Goal: Task Accomplishment & Management: Use online tool/utility

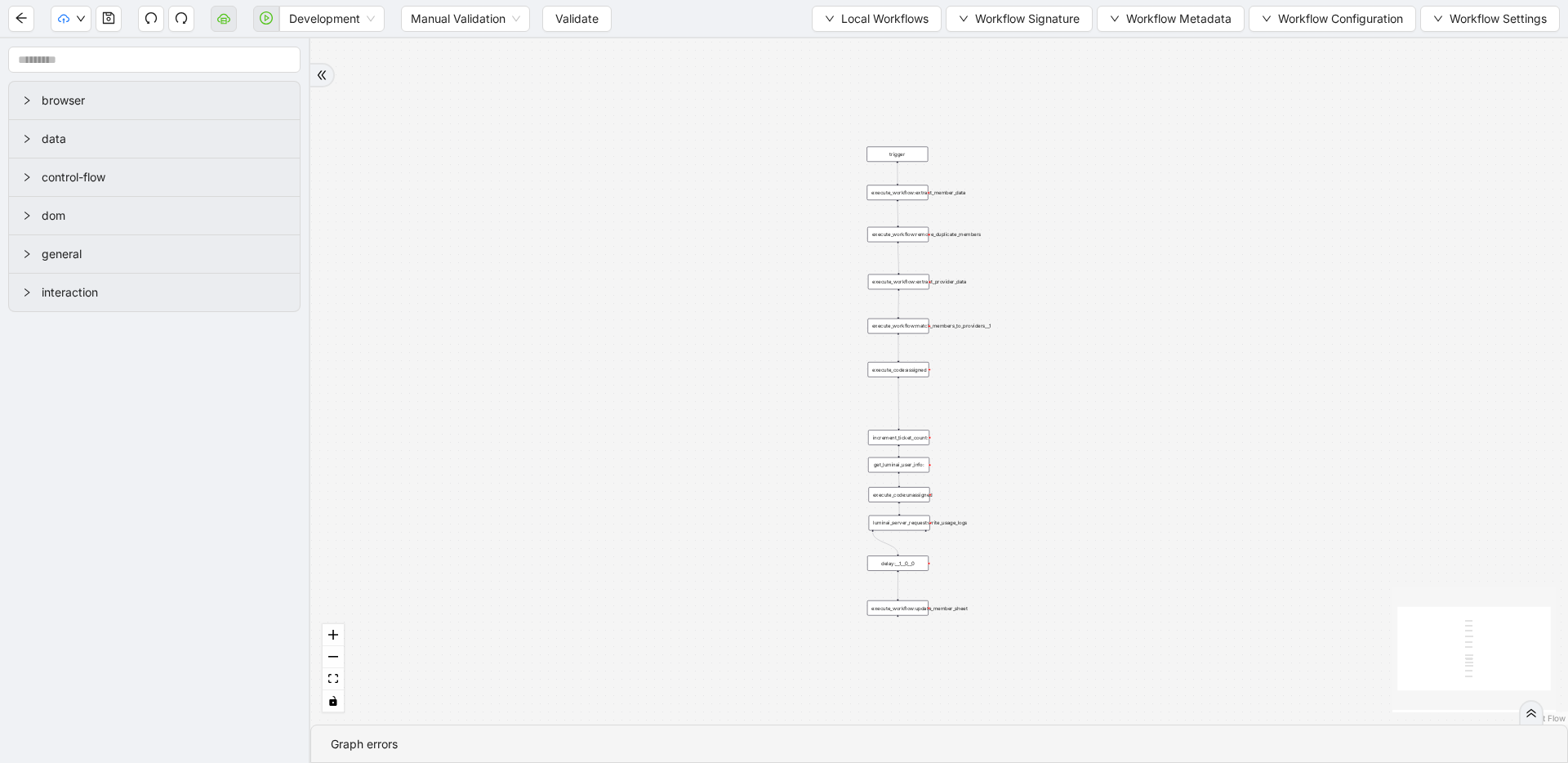
drag, startPoint x: 637, startPoint y: 324, endPoint x: 568, endPoint y: 398, distance: 101.2
click at [568, 398] on div "trigger execute_workflow:extract_member_data execute_workflow:remove_duplicate_…" at bounding box center [940, 381] width 1258 height 686
click at [842, 18] on span "Local Workflows" at bounding box center [885, 19] width 88 height 18
click at [841, 40] on li "Select" at bounding box center [869, 50] width 126 height 26
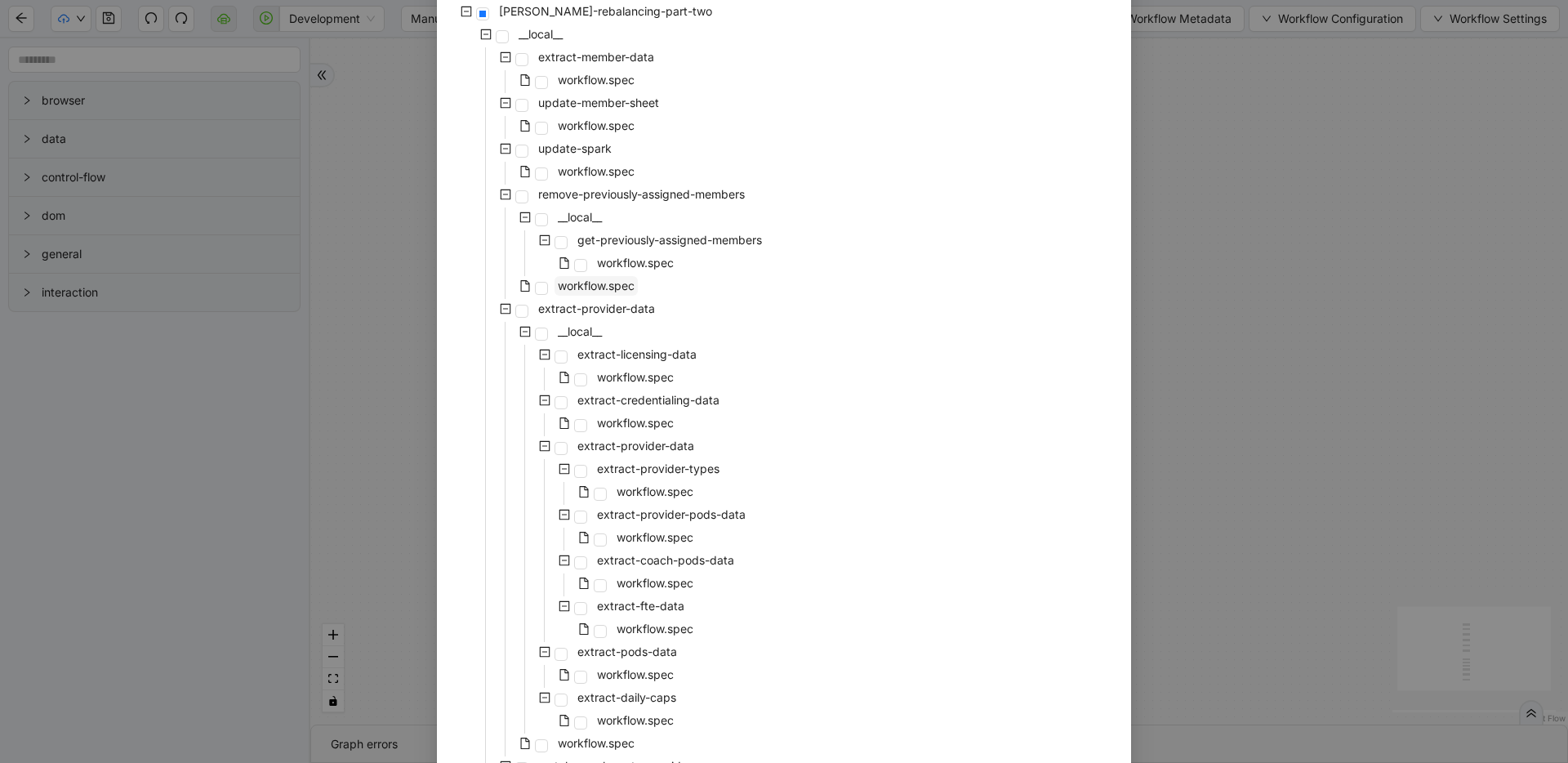
scroll to position [139, 0]
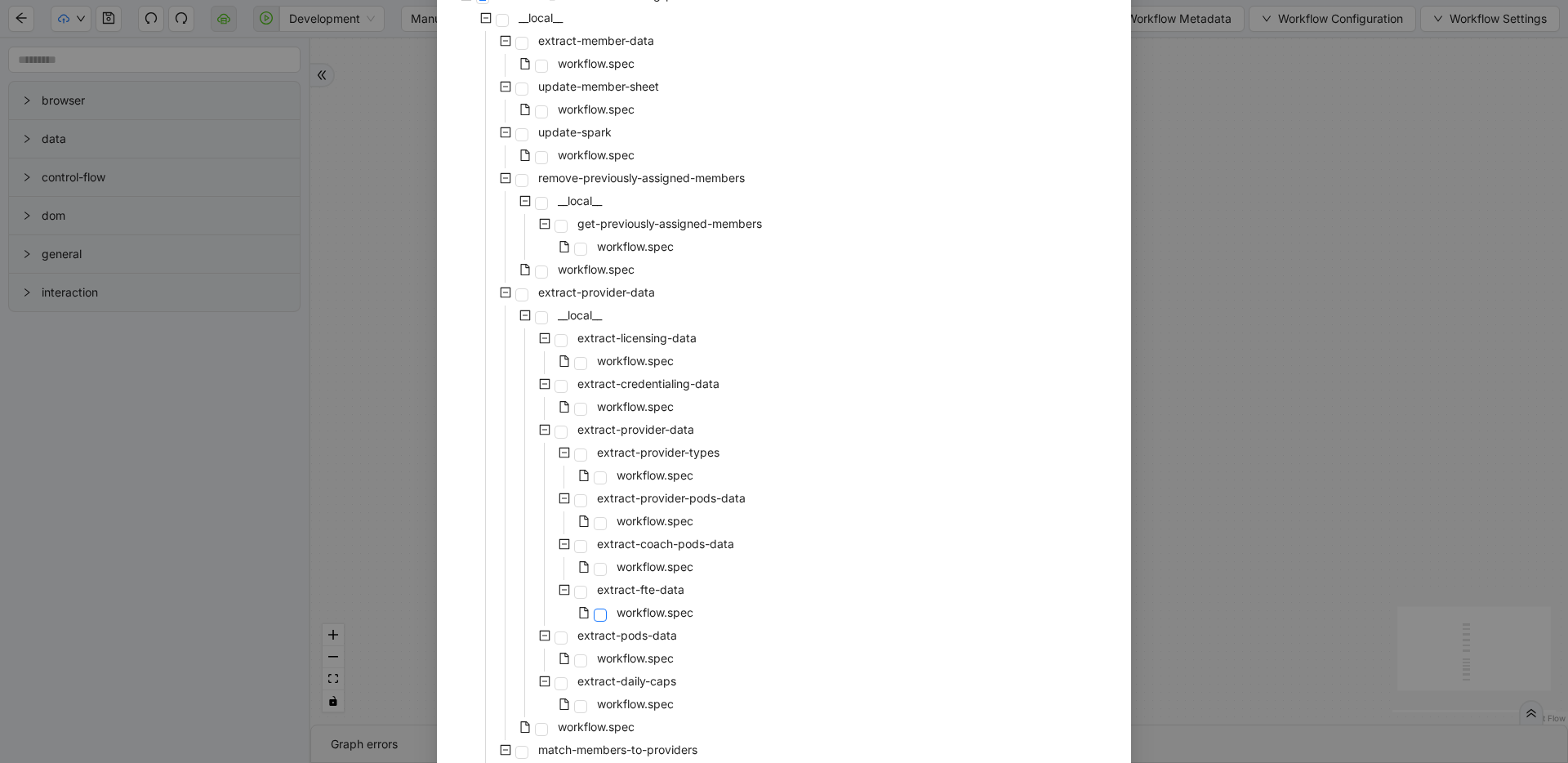
click at [593, 613] on span at bounding box center [600, 615] width 13 height 13
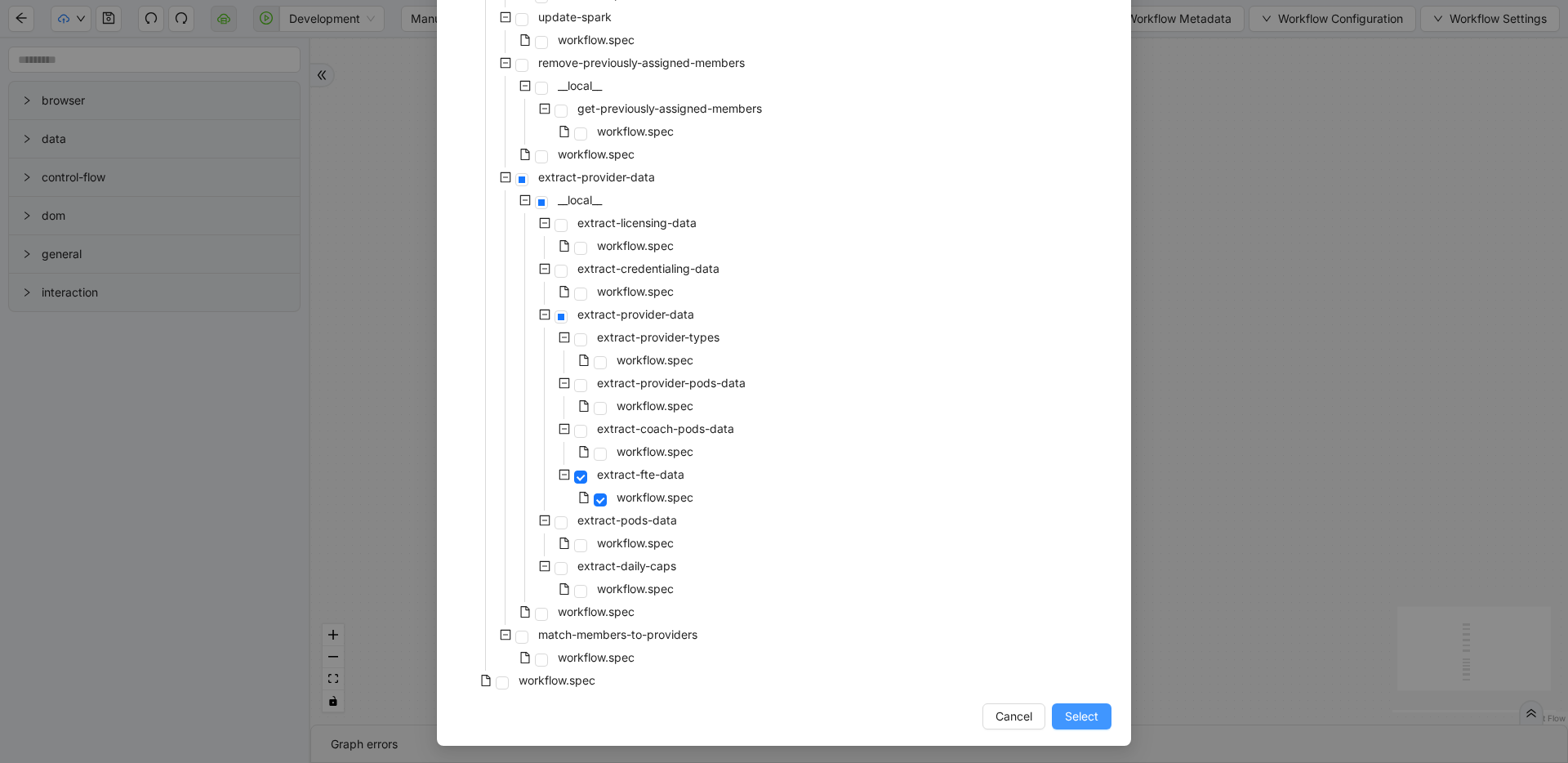
scroll to position [256, 0]
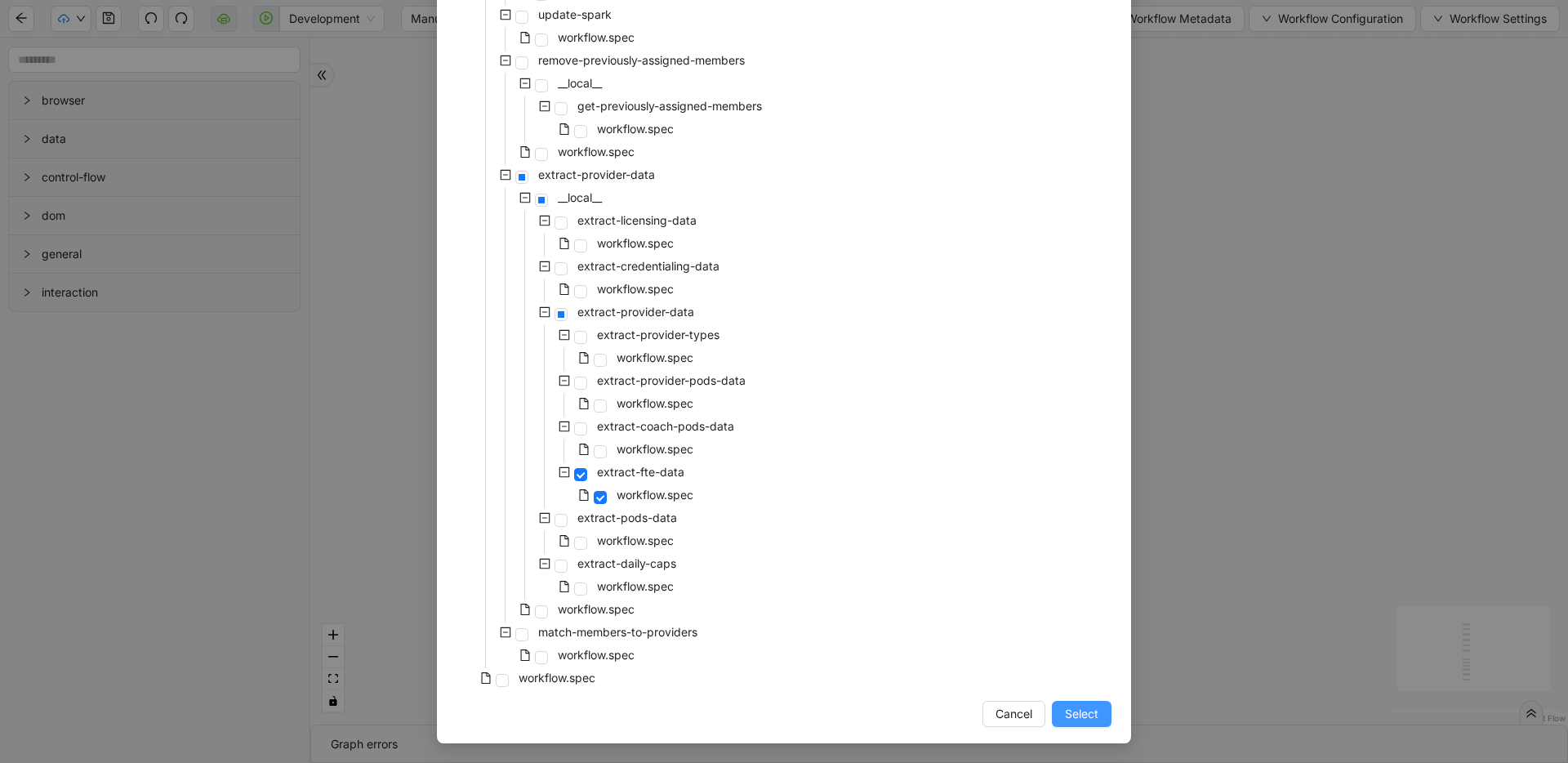
click at [1090, 718] on span "Select" at bounding box center [1082, 714] width 34 height 18
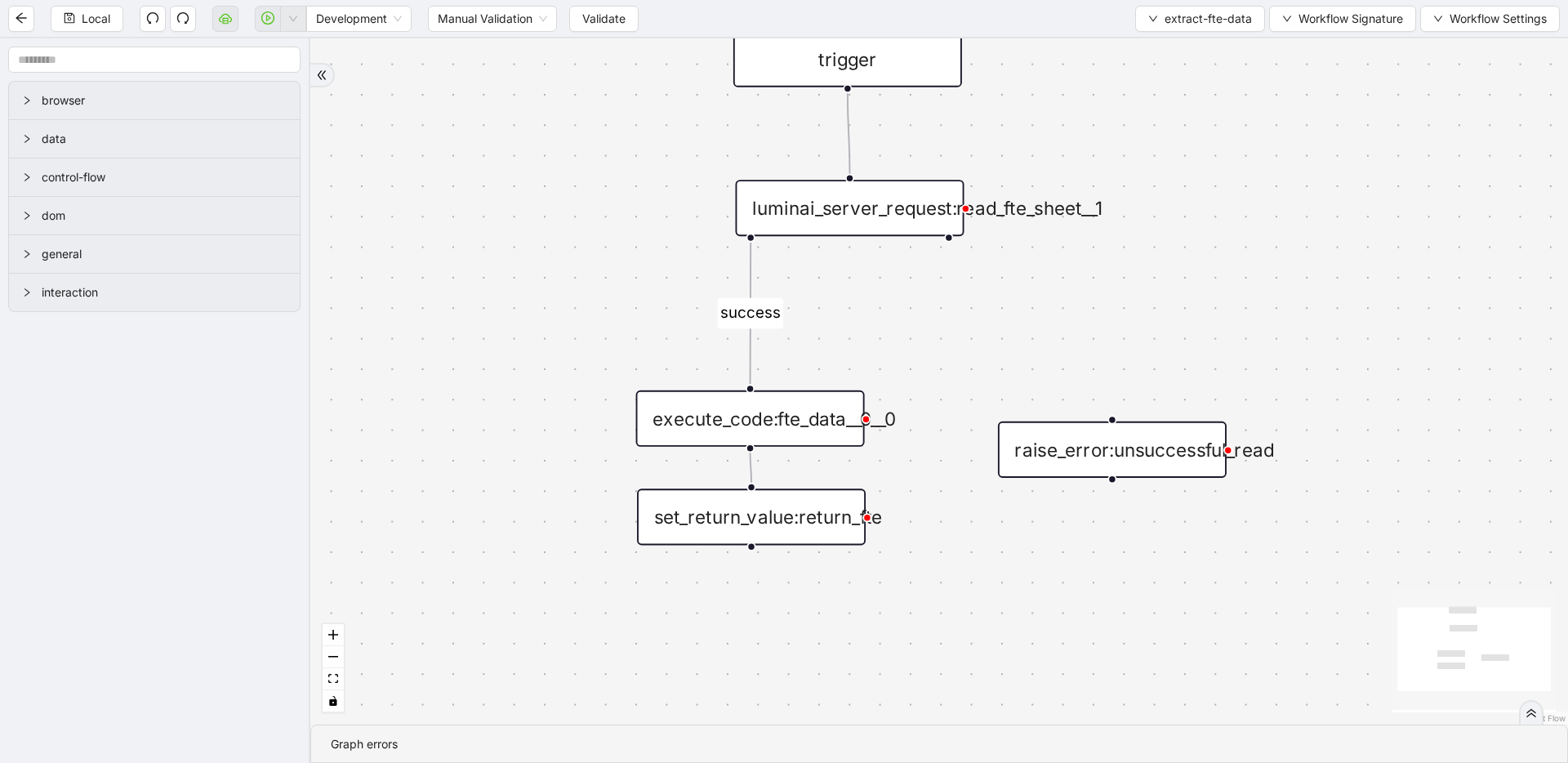
click at [825, 205] on div "luminai_server_request:read_fte_sheet__1" at bounding box center [850, 207] width 229 height 56
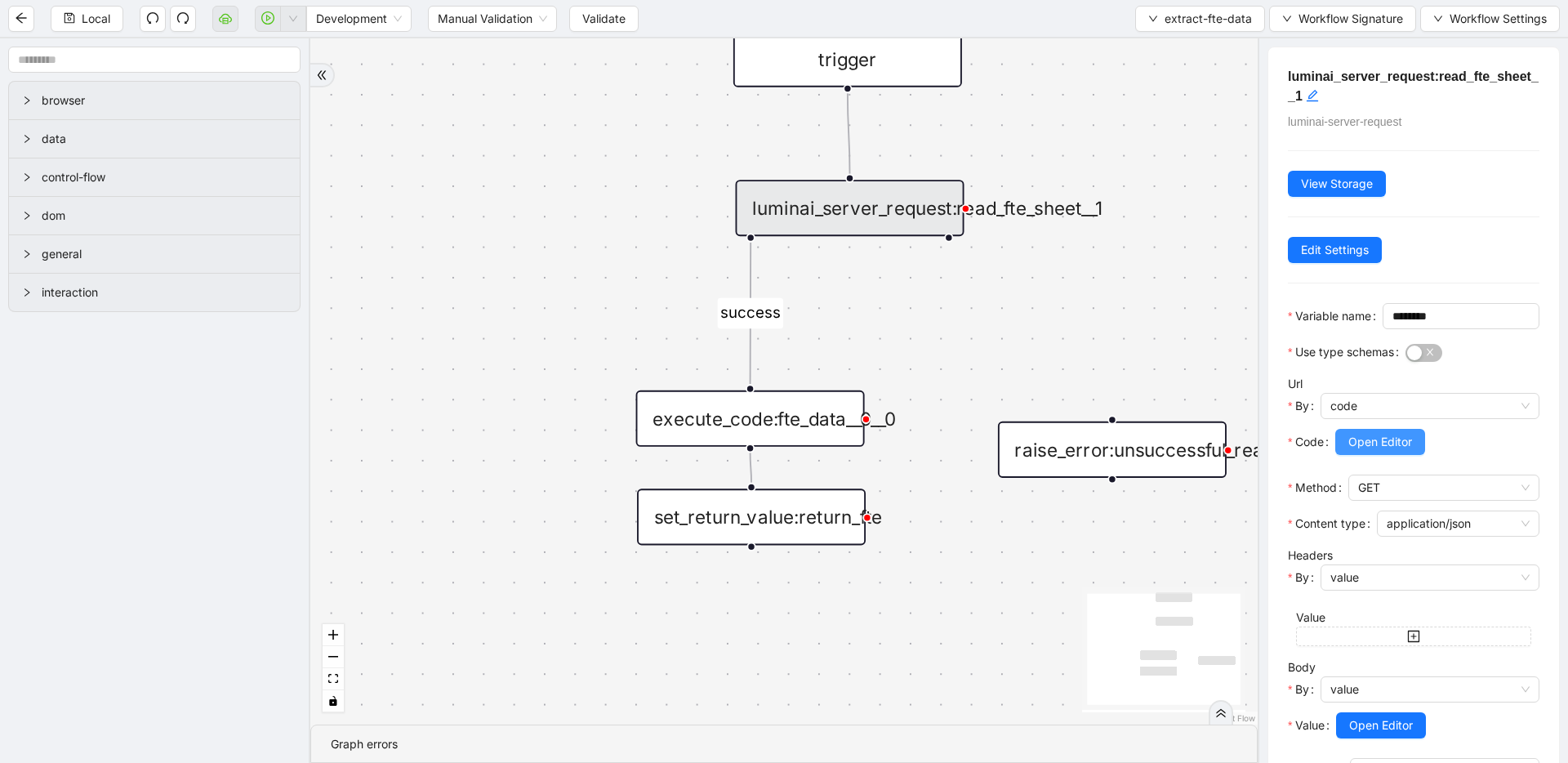
click at [1367, 451] on span "Open Editor" at bounding box center [1380, 442] width 64 height 18
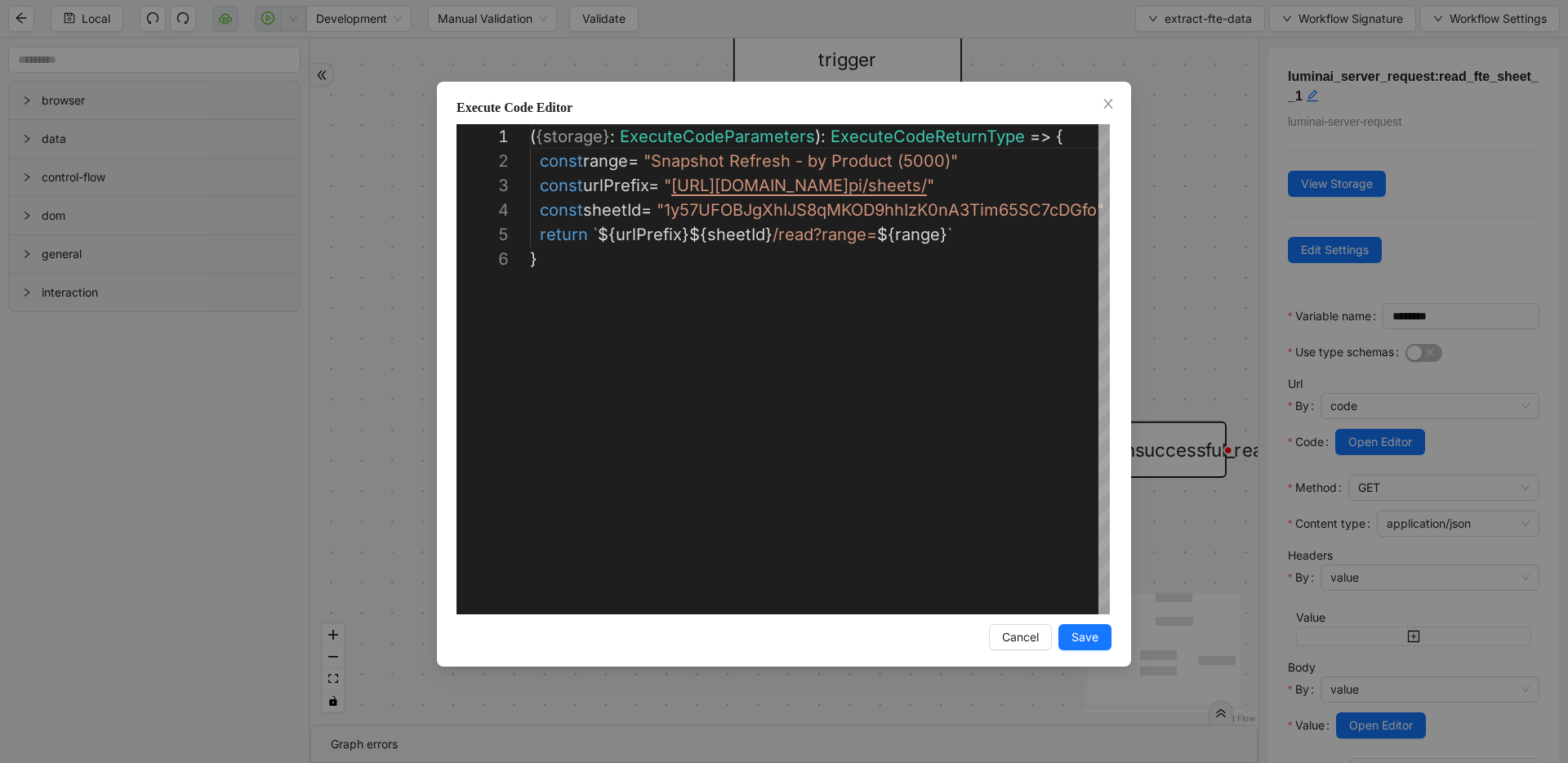
click at [1223, 271] on div "**********" at bounding box center [784, 381] width 1568 height 763
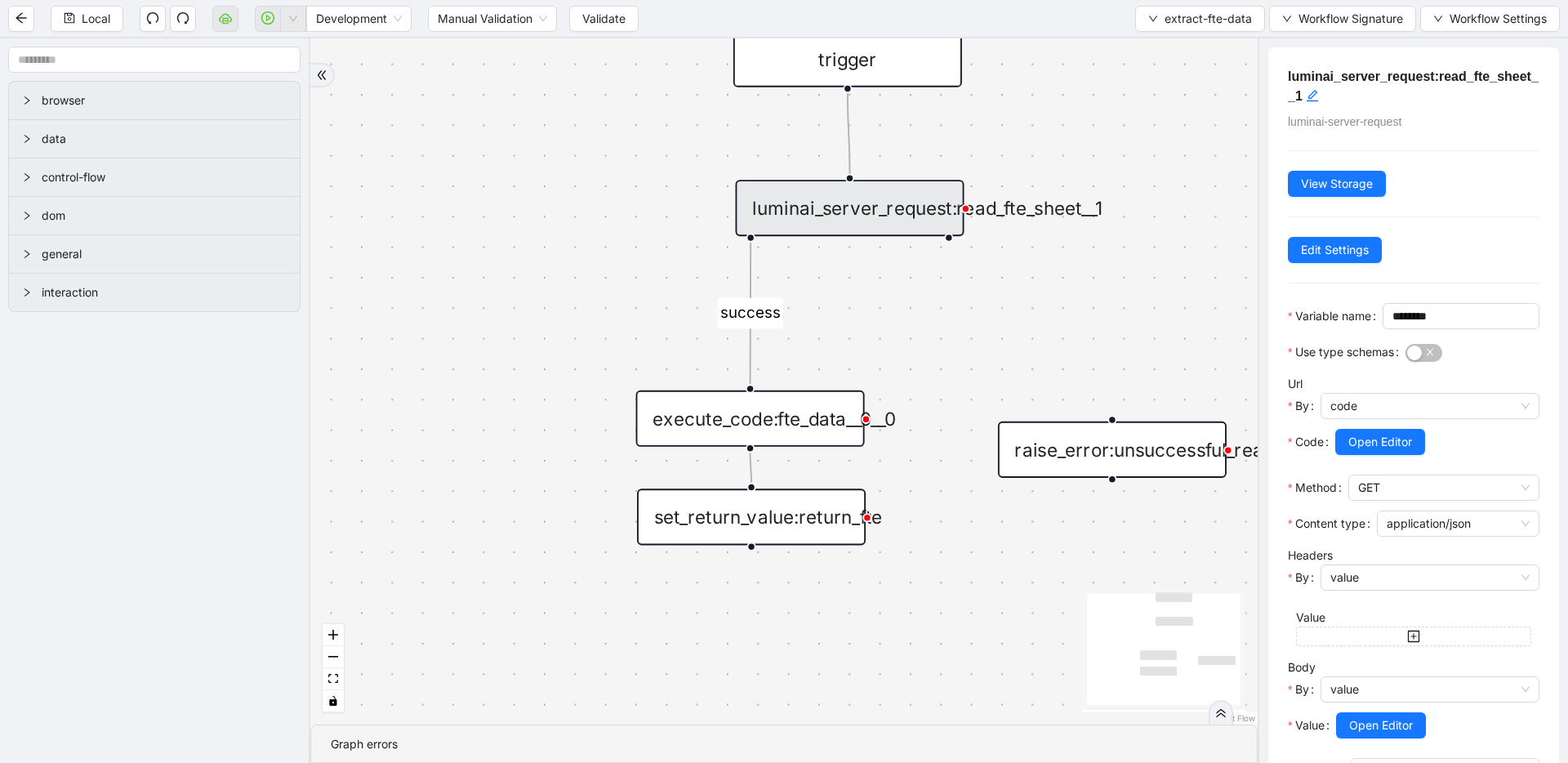
click at [851, 210] on div "luminai_server_request:read_fte_sheet__1" at bounding box center [850, 207] width 229 height 56
click at [1389, 474] on div at bounding box center [1437, 465] width 204 height 20
click at [1384, 451] on span "Open Editor" at bounding box center [1380, 442] width 64 height 18
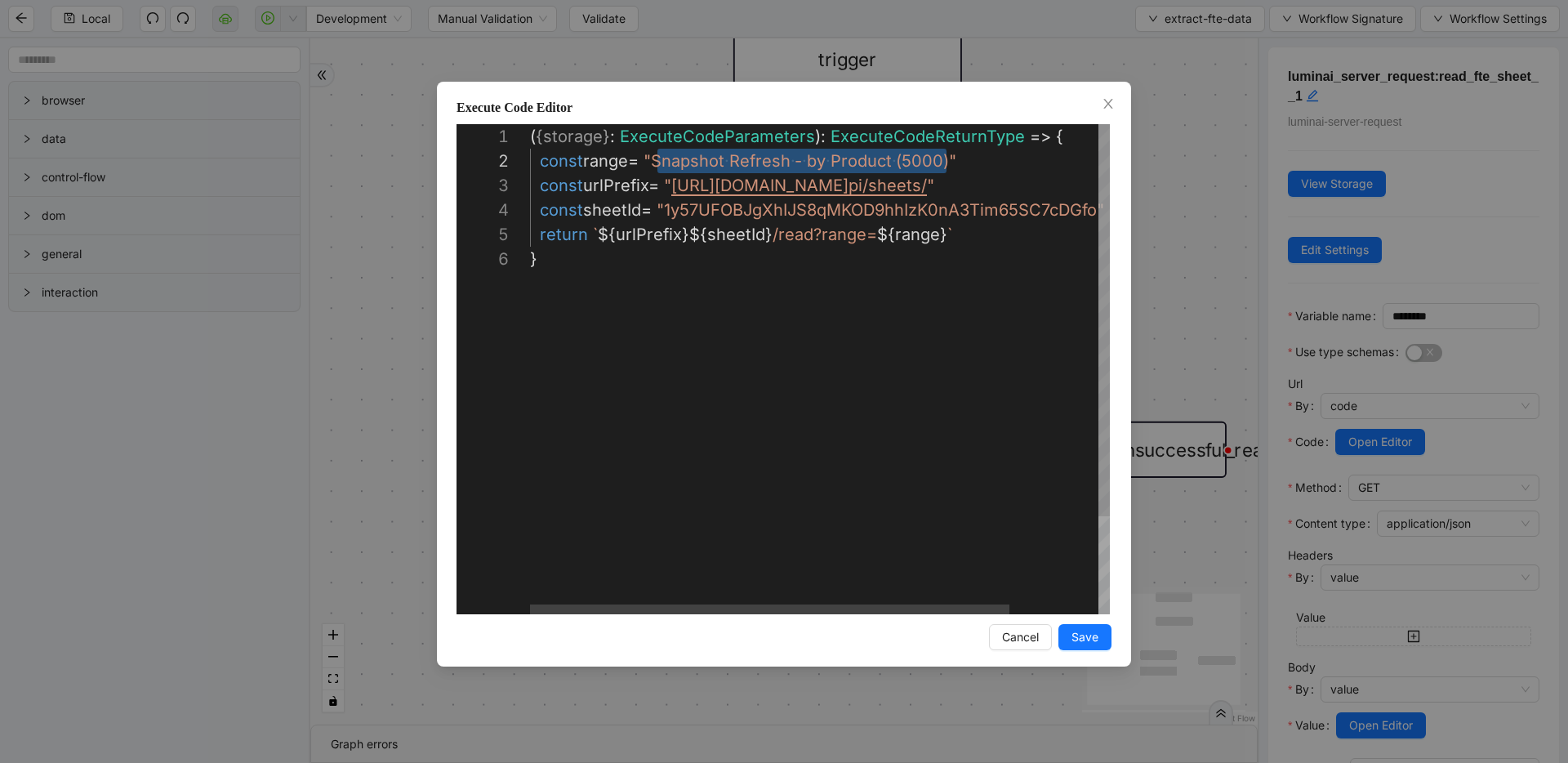
scroll to position [25, 422]
drag, startPoint x: 656, startPoint y: 161, endPoint x: 953, endPoint y: 161, distance: 297.0
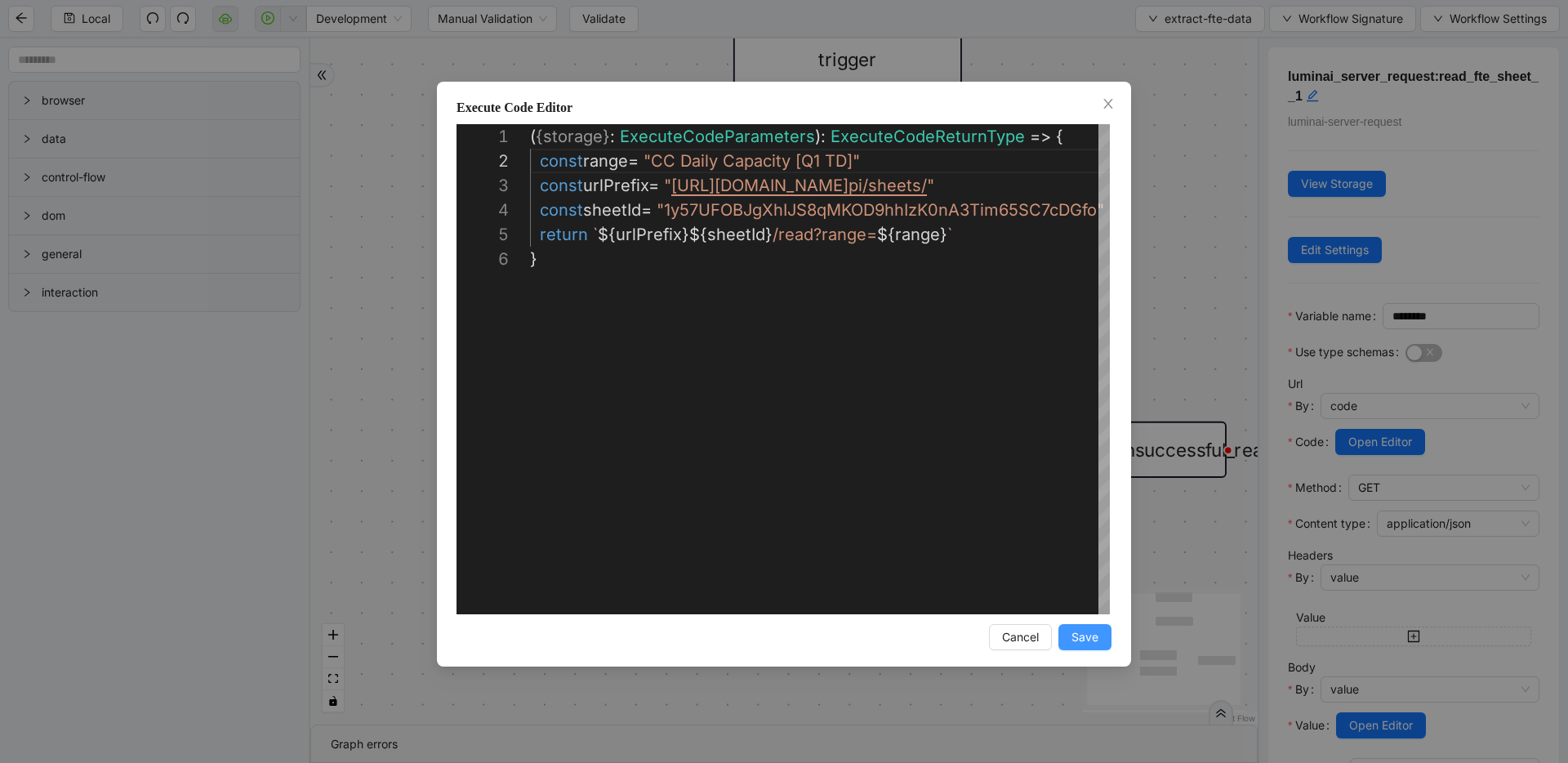
type textarea "**********"
click at [1070, 630] on button "Save" at bounding box center [1085, 637] width 53 height 26
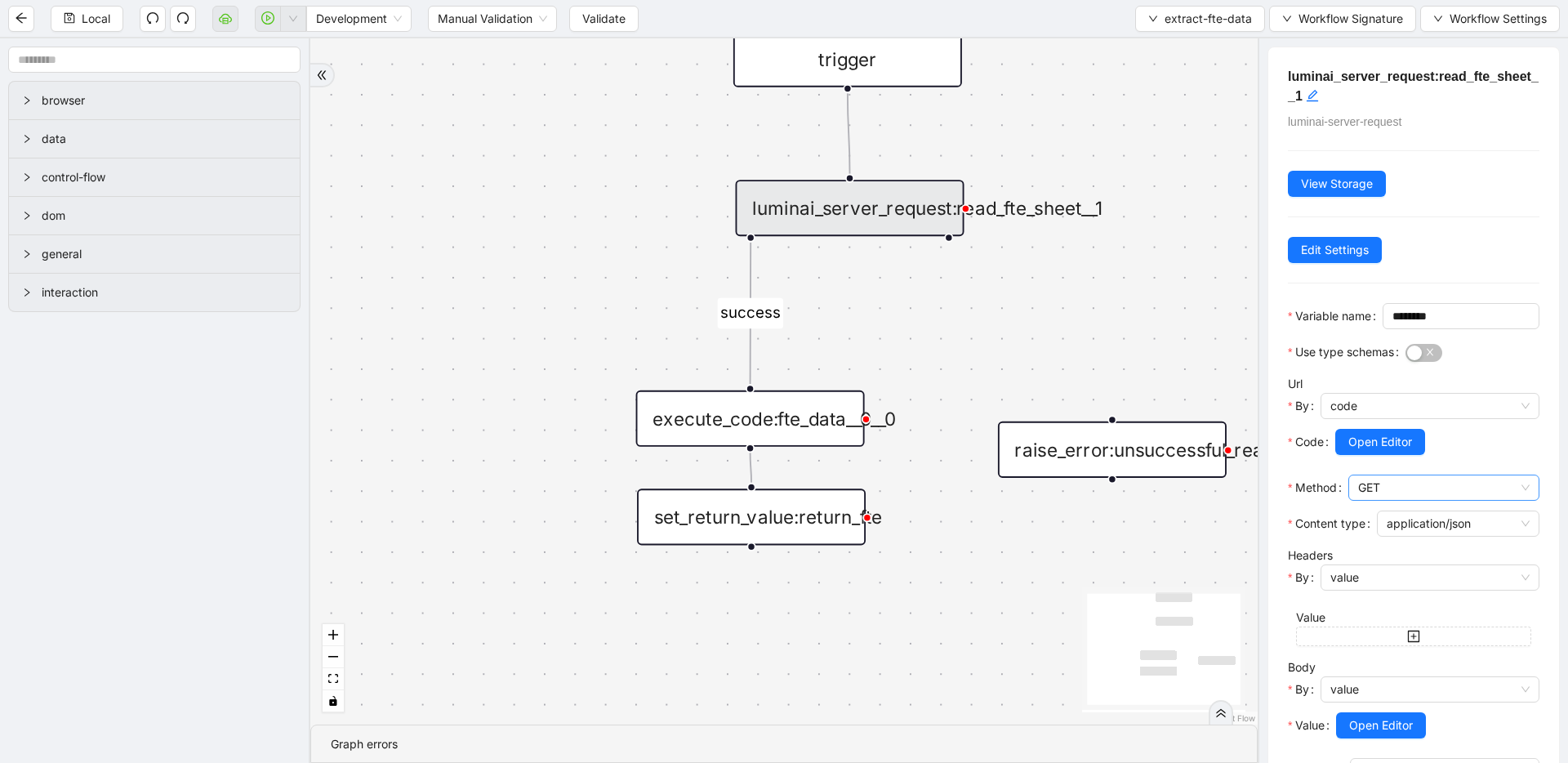
scroll to position [120, 0]
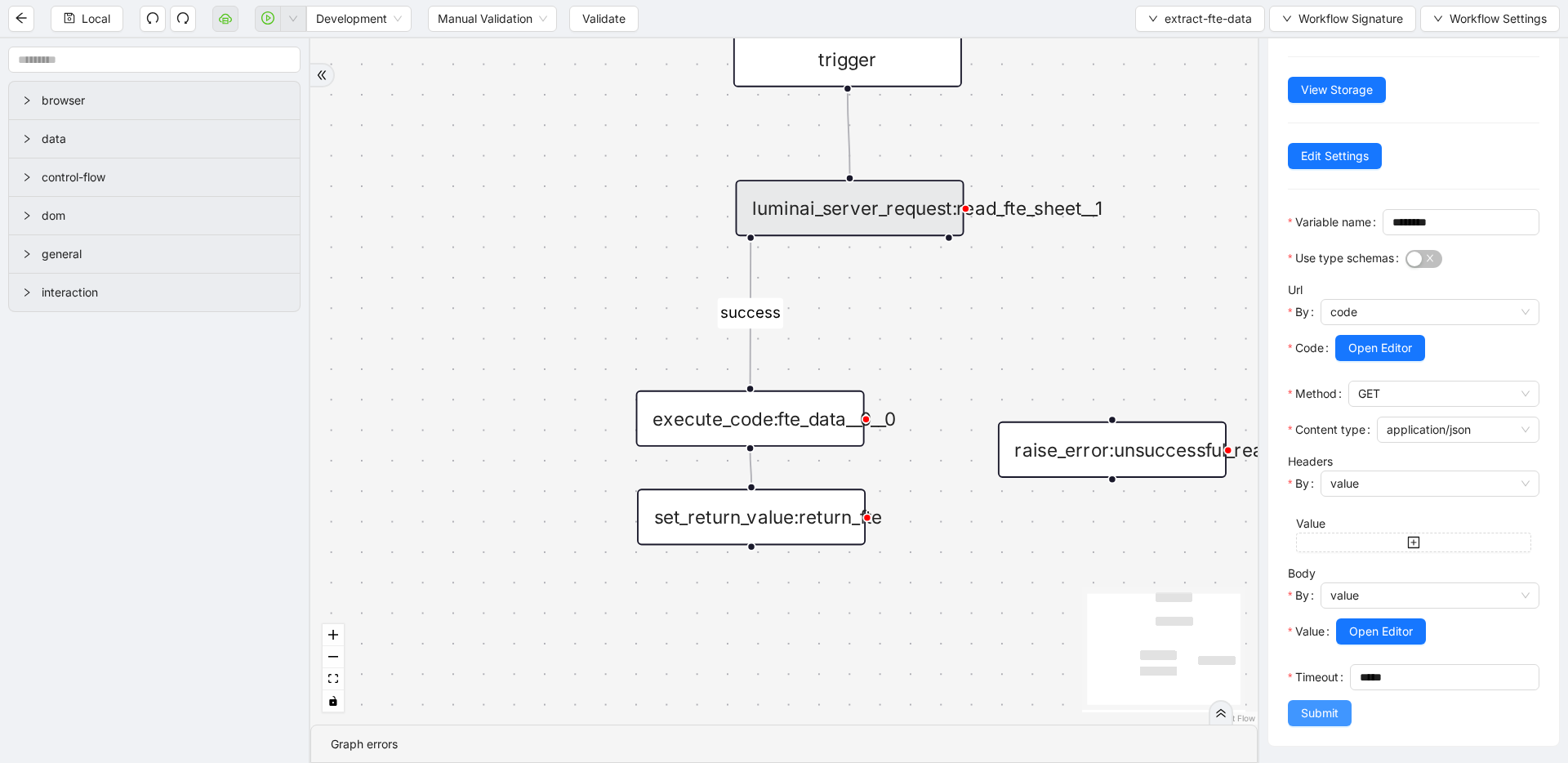
click at [1307, 714] on span "Submit" at bounding box center [1319, 713] width 37 height 18
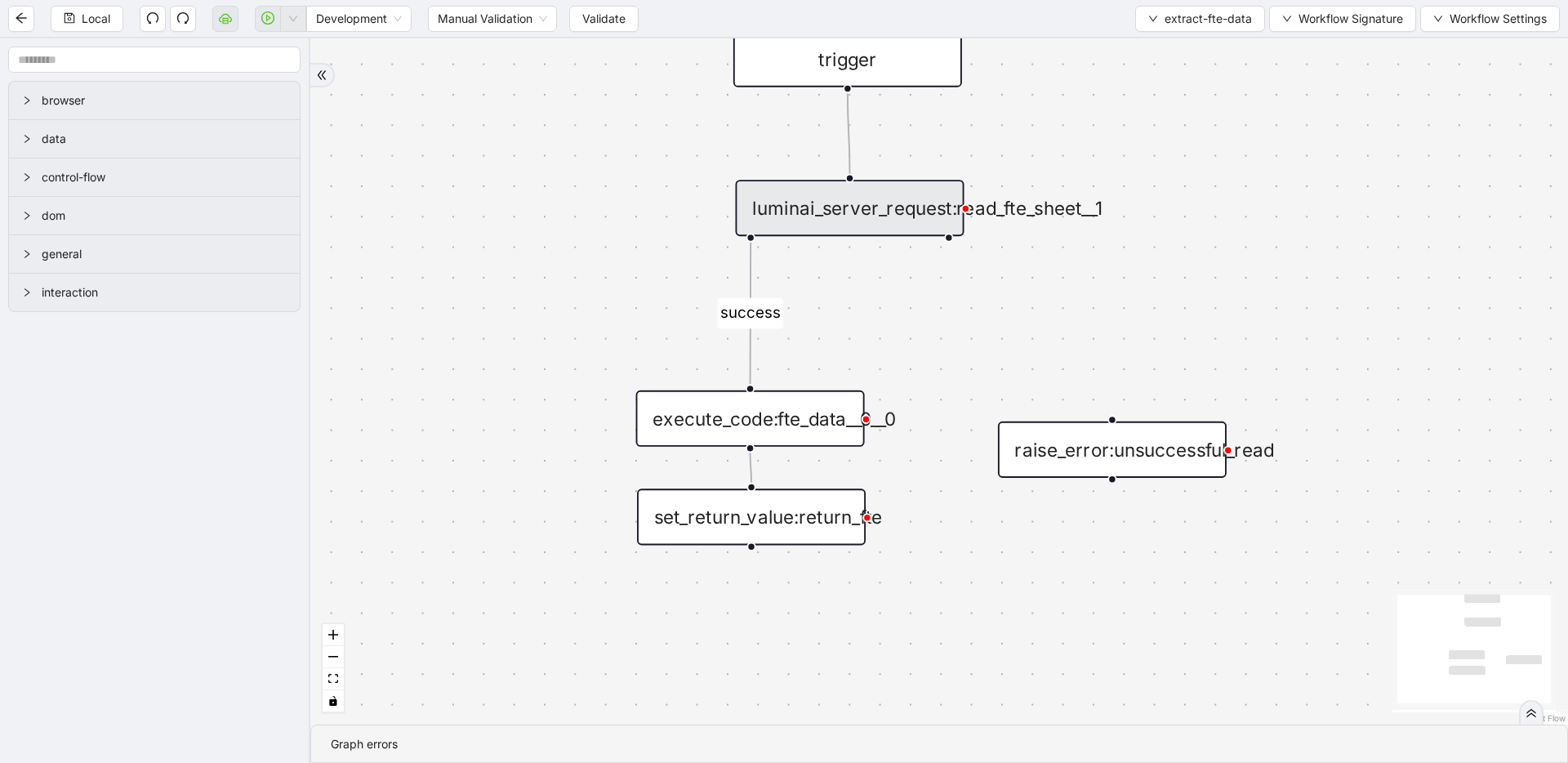
scroll to position [0, 0]
click at [851, 207] on div "luminai_server_request:read_fte_sheet__1" at bounding box center [850, 207] width 229 height 56
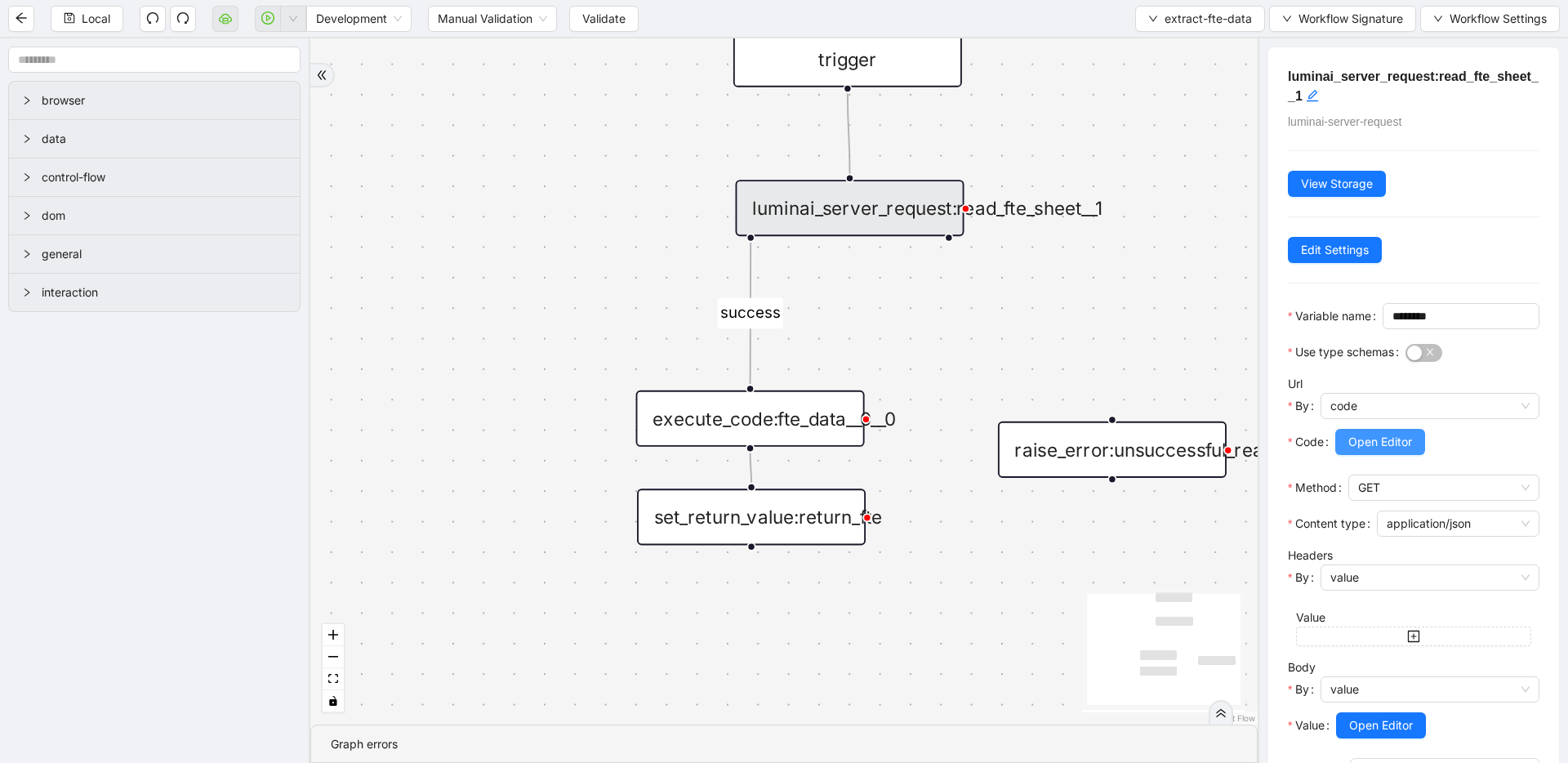
click at [1418, 455] on button "Open Editor" at bounding box center [1380, 442] width 90 height 26
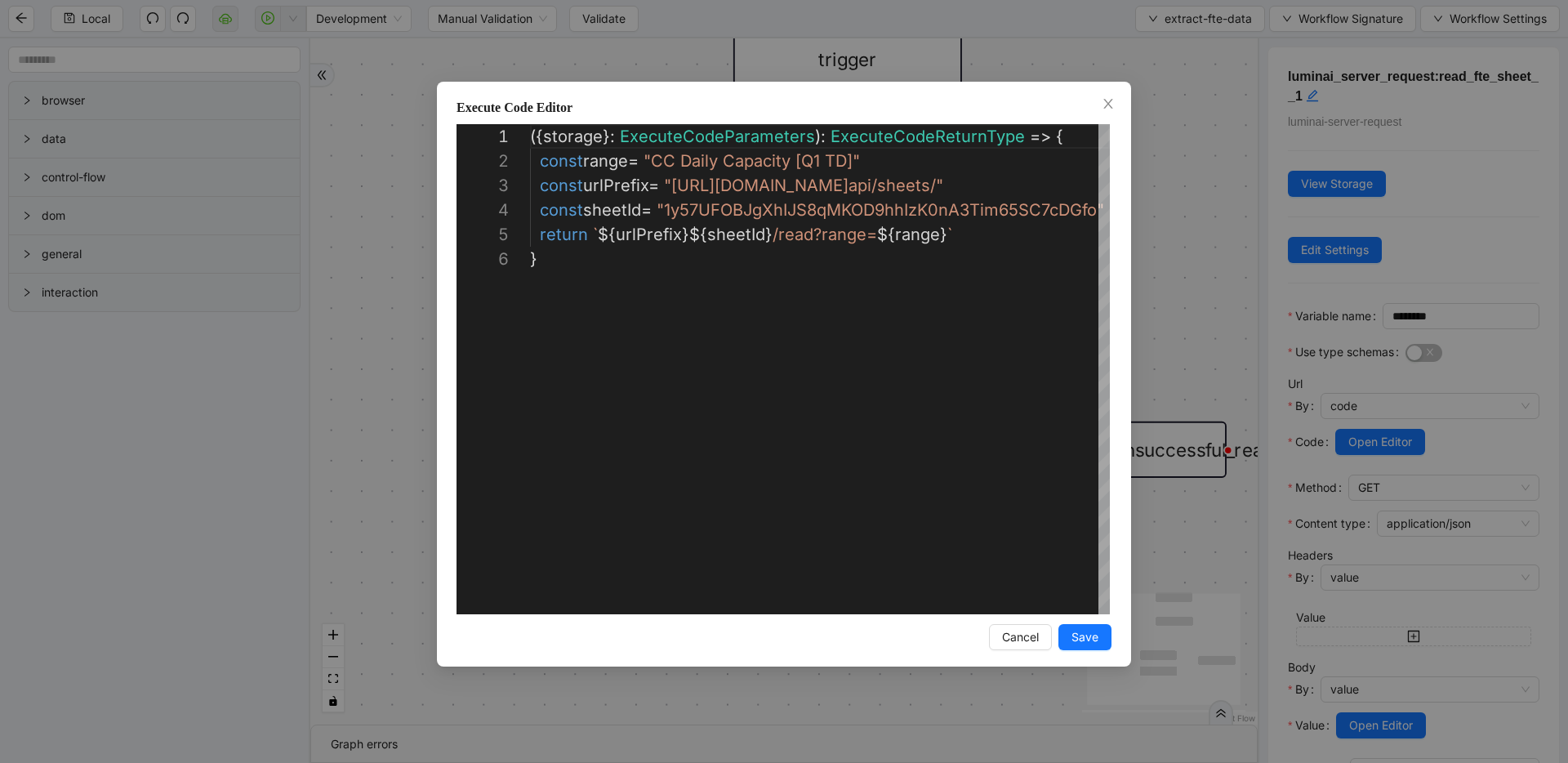
scroll to position [122, 0]
click at [1204, 281] on div "**********" at bounding box center [784, 381] width 1568 height 763
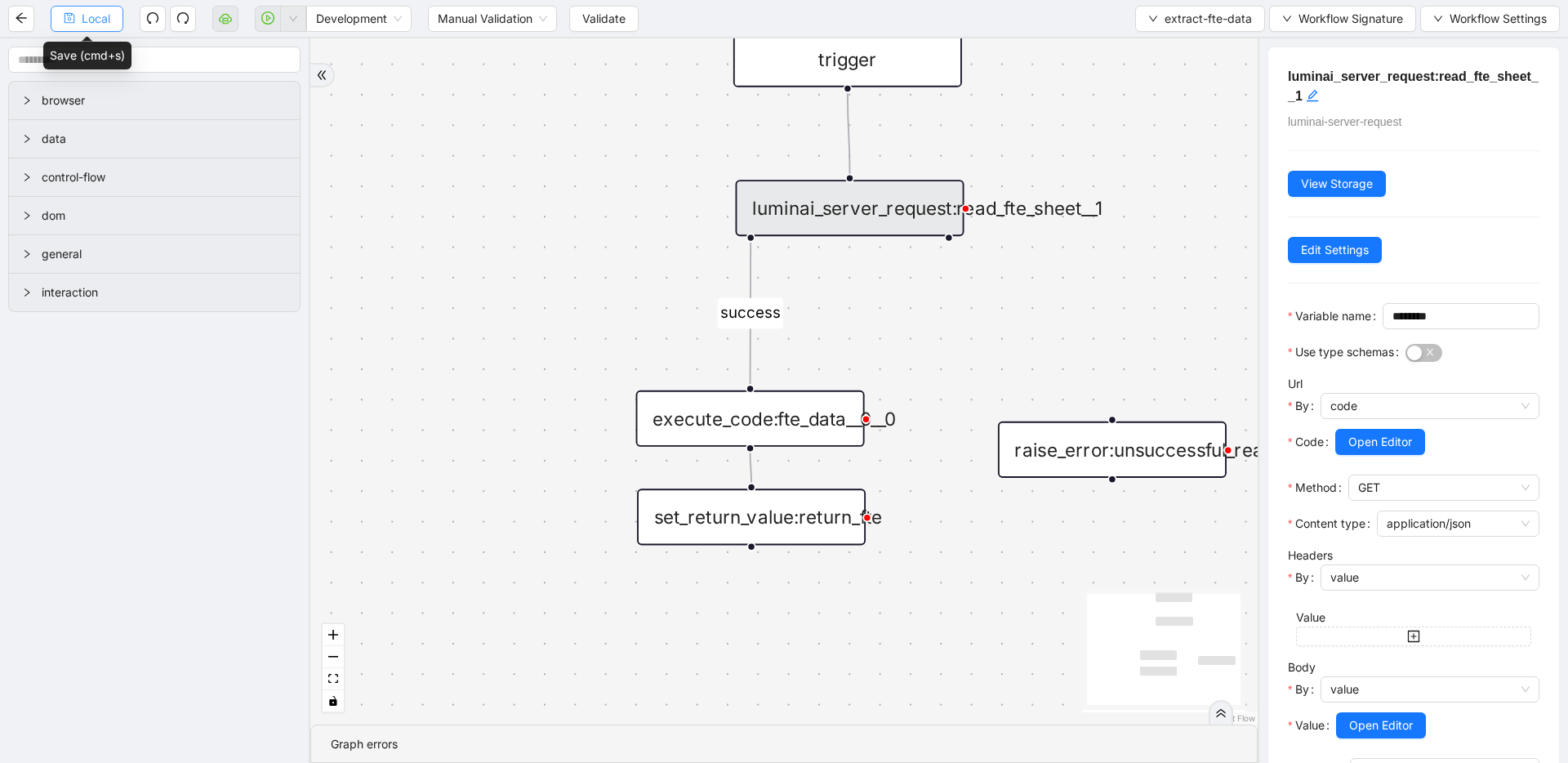
click at [79, 26] on button "Local" at bounding box center [87, 19] width 73 height 26
click at [611, 11] on span "Validate" at bounding box center [604, 19] width 43 height 18
click at [1151, 10] on button "extract-fte-data" at bounding box center [1200, 19] width 130 height 26
click at [1151, 38] on li "Select" at bounding box center [1199, 50] width 123 height 26
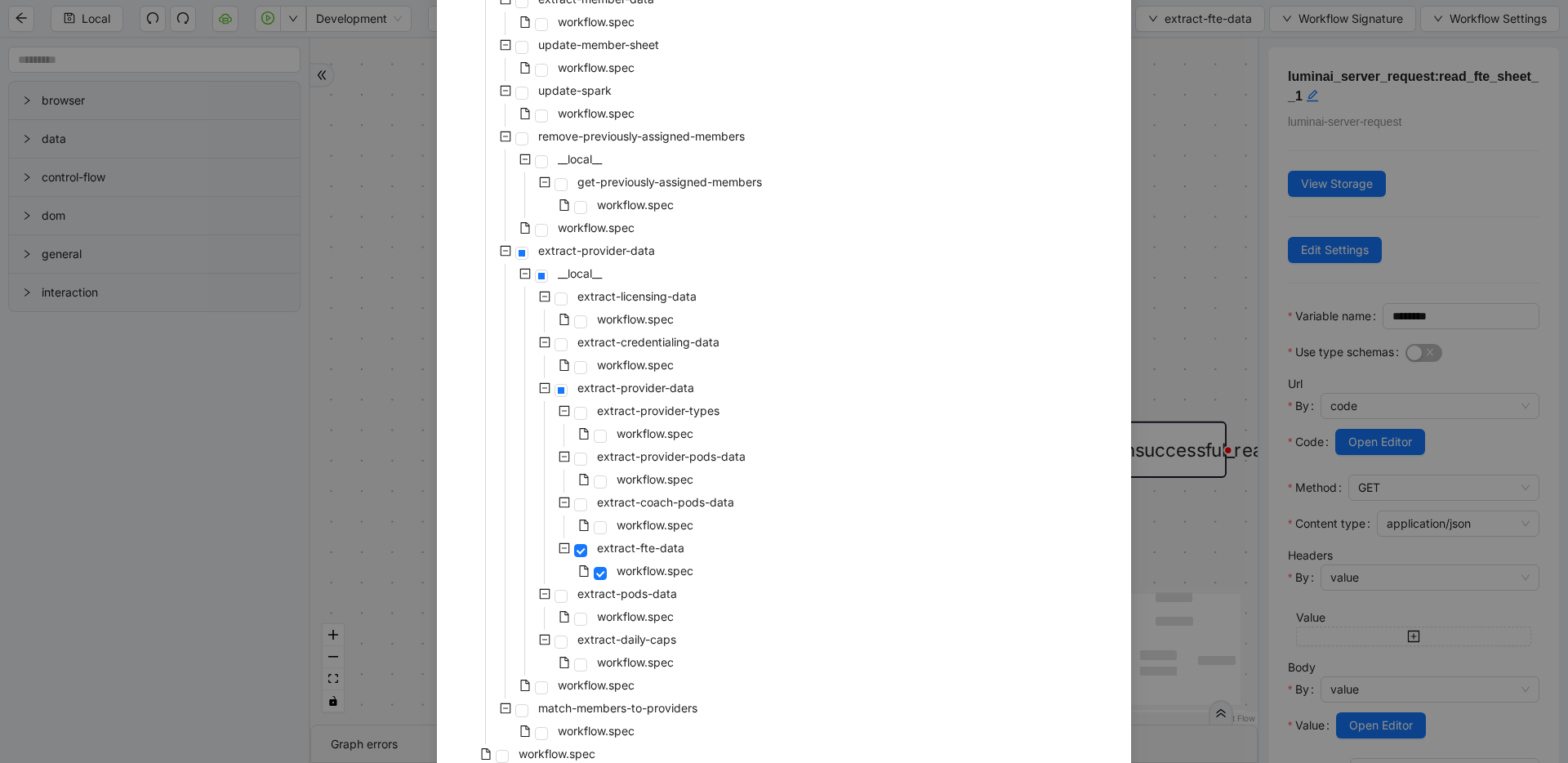
scroll to position [256, 0]
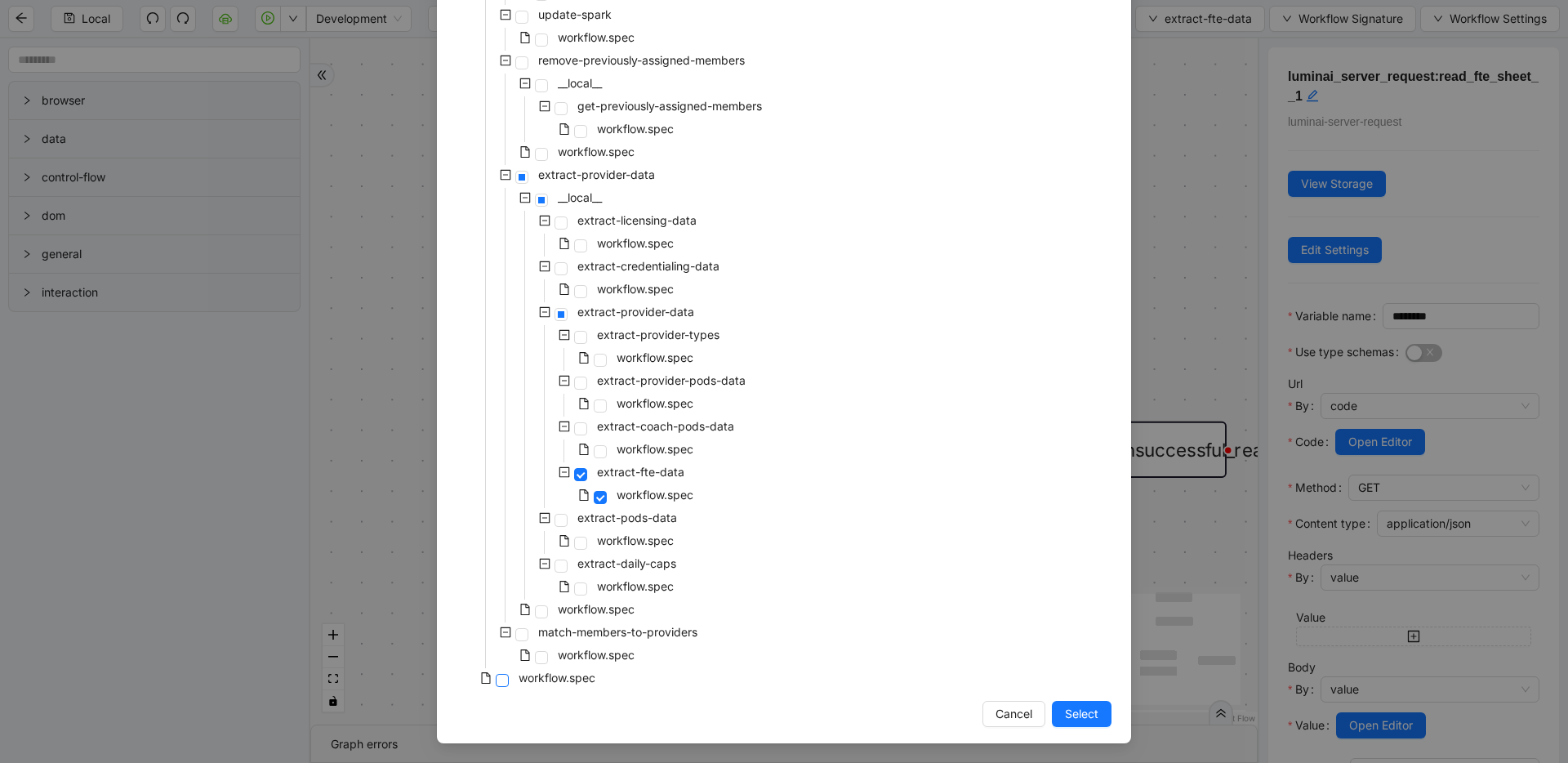
click at [498, 675] on span at bounding box center [503, 680] width 13 height 13
click at [1079, 710] on span "Select" at bounding box center [1082, 714] width 34 height 18
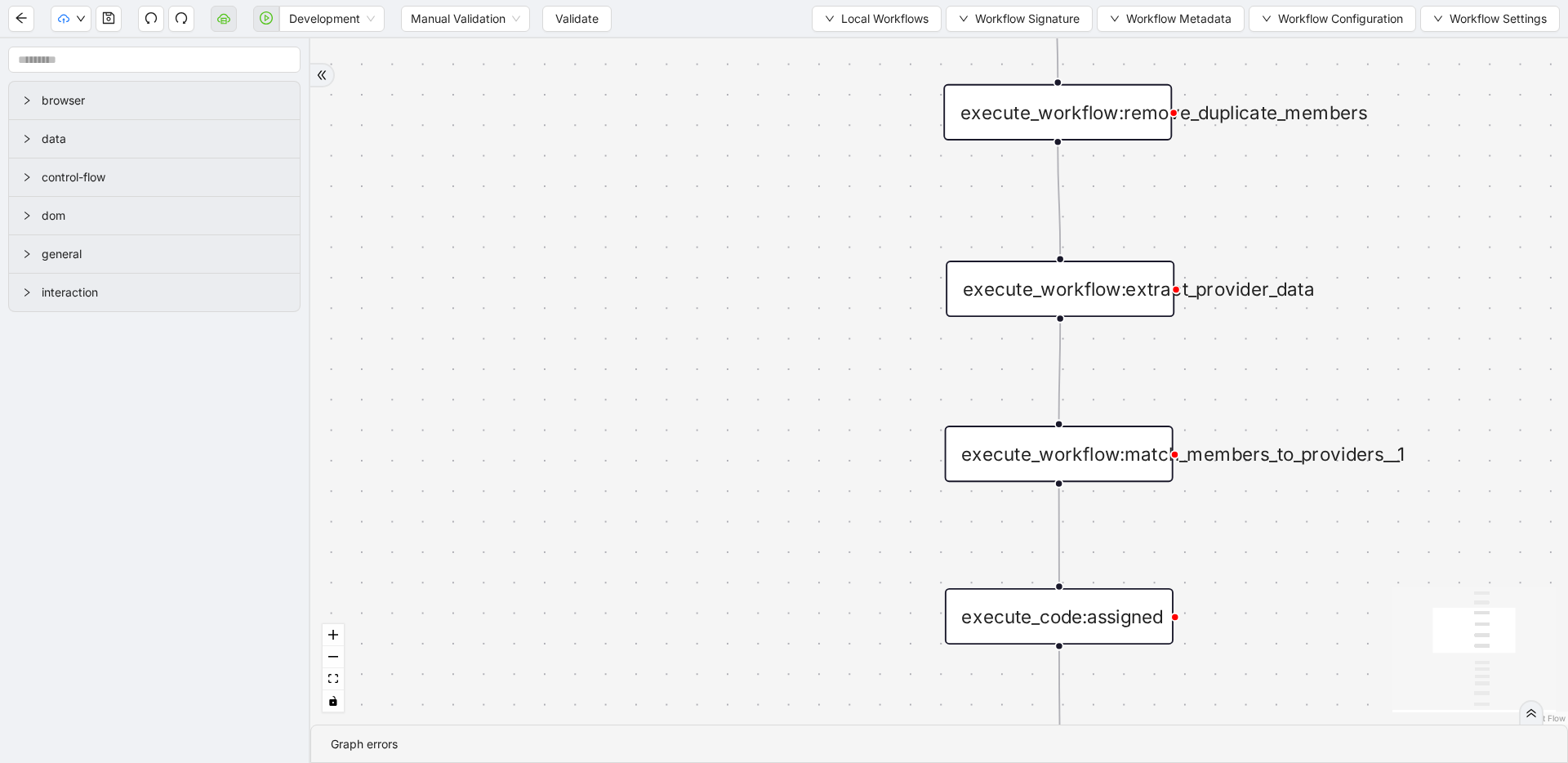
drag, startPoint x: 684, startPoint y: 312, endPoint x: 609, endPoint y: 454, distance: 160.6
click at [609, 454] on div "success trigger execute_workflow:extract_member_data execute_workflow:remove_du…" at bounding box center [940, 381] width 1258 height 686
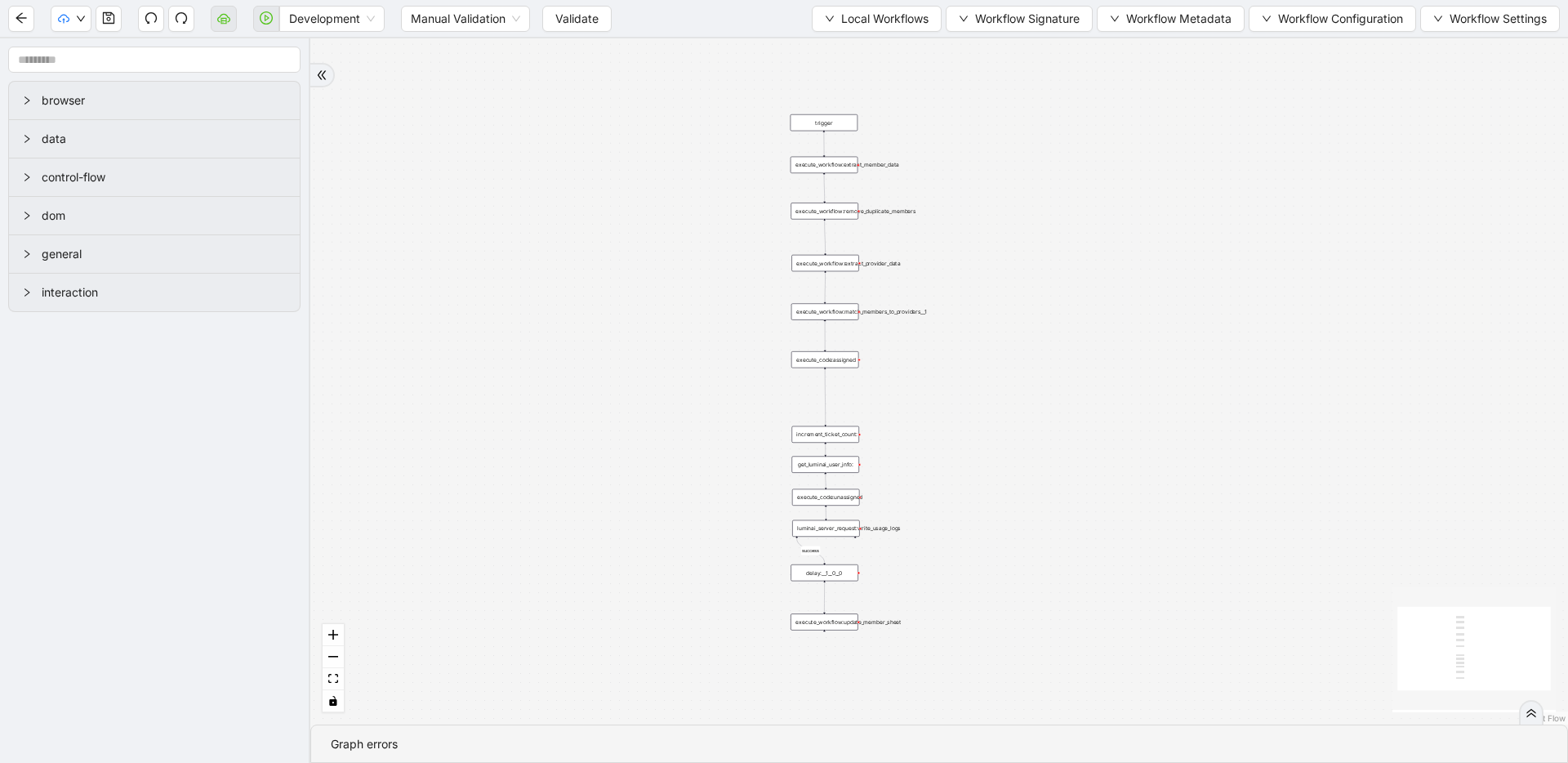
drag, startPoint x: 549, startPoint y: 297, endPoint x: 693, endPoint y: 194, distance: 177.0
click at [107, 14] on icon "save" at bounding box center [109, 18] width 13 height 13
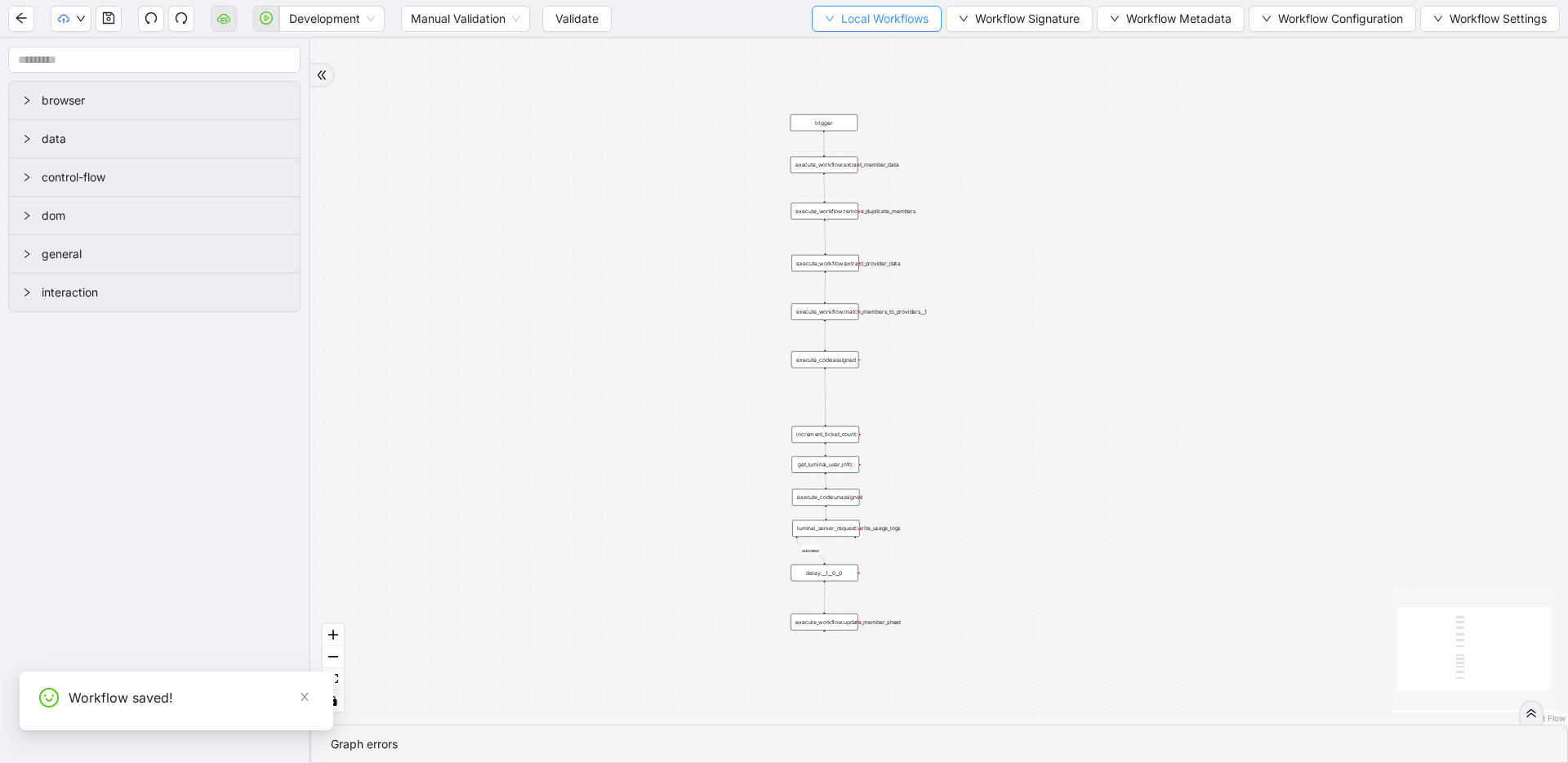
click at [856, 16] on span "Local Workflows" at bounding box center [885, 19] width 88 height 18
click at [881, 53] on span "Select" at bounding box center [872, 50] width 104 height 18
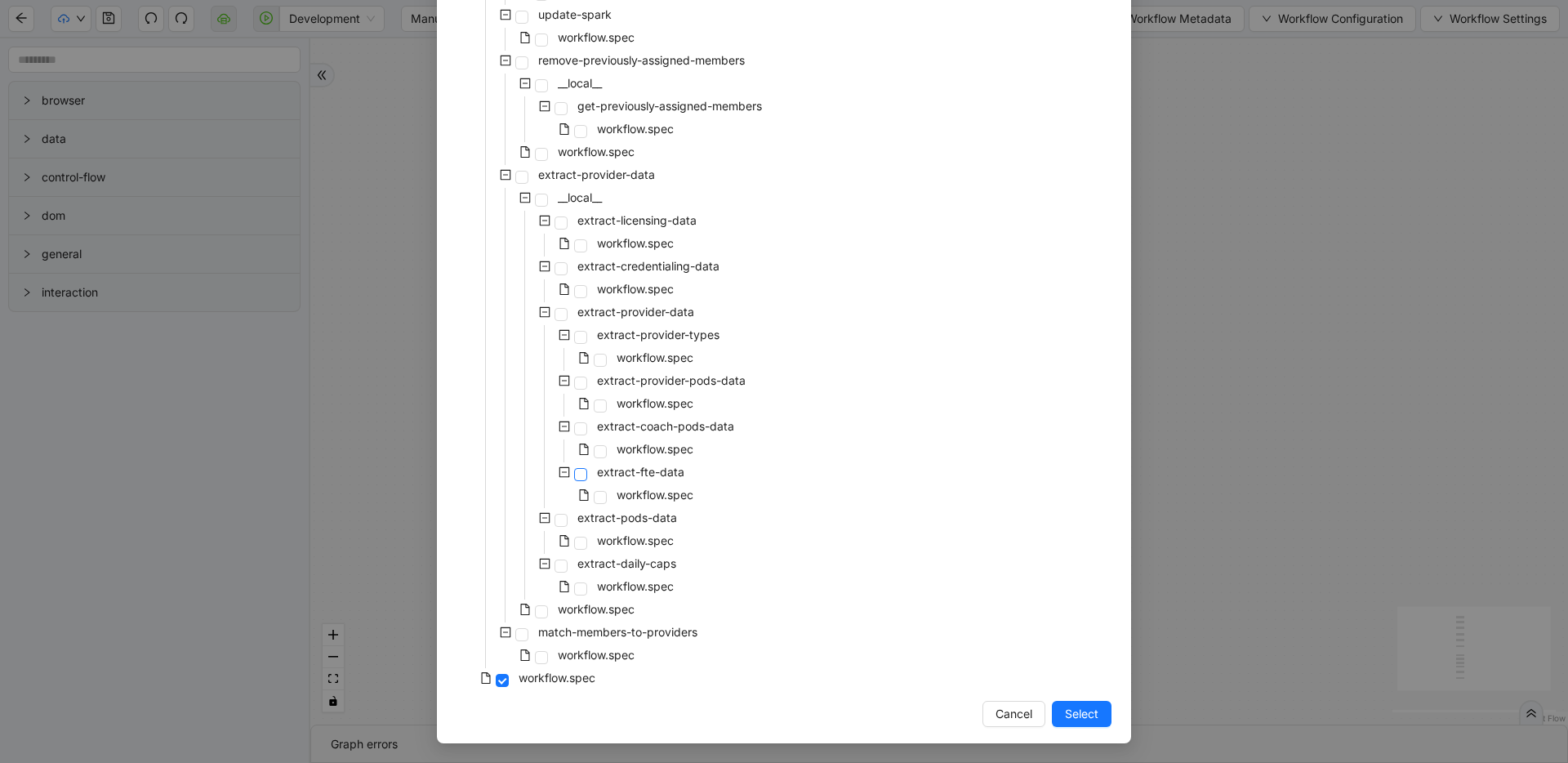
click at [574, 474] on span at bounding box center [581, 474] width 13 height 13
click at [1090, 717] on span "Select" at bounding box center [1082, 714] width 34 height 18
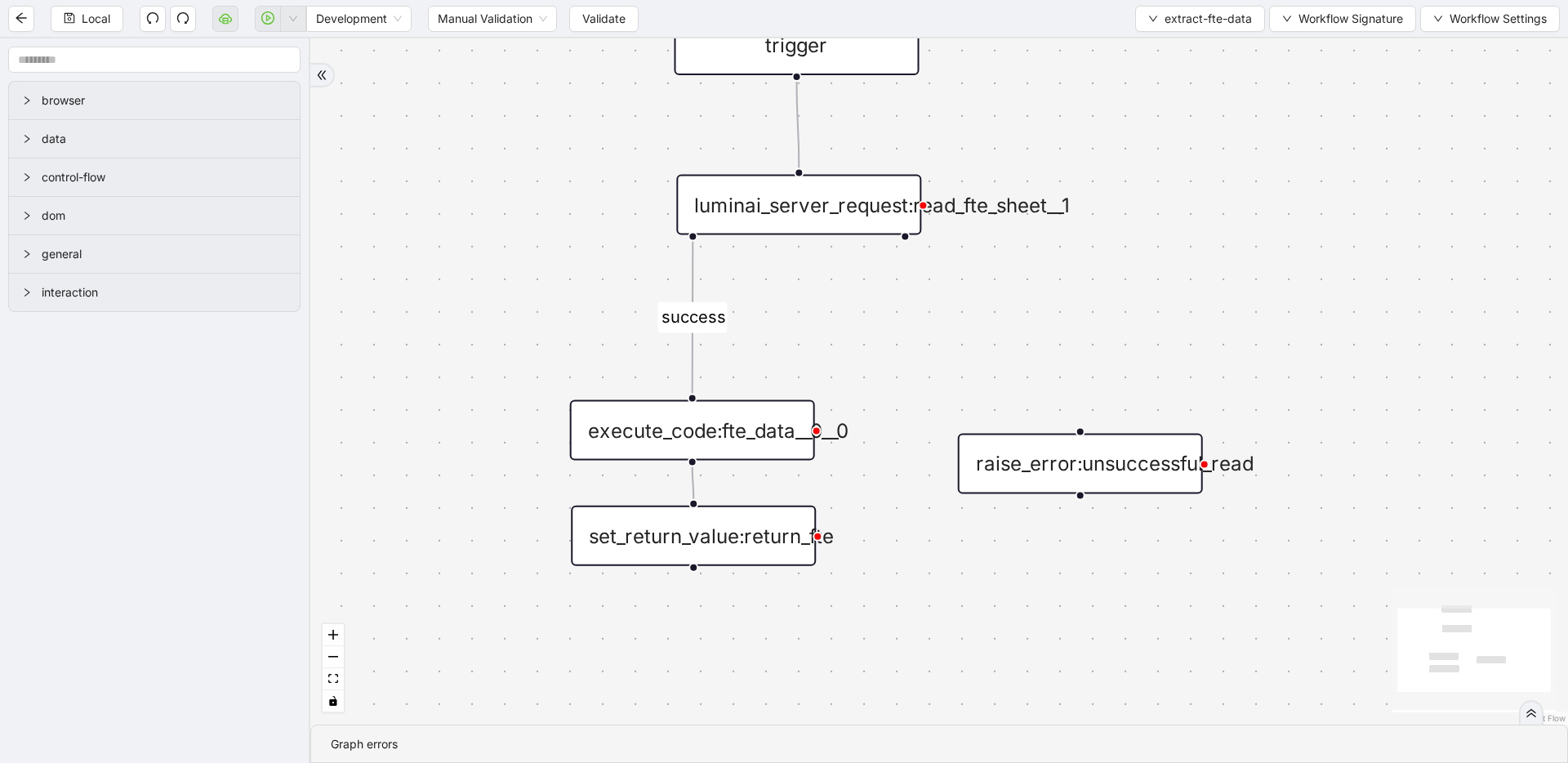
click at [790, 184] on div "luminai_server_request:read_fte_sheet__1" at bounding box center [798, 204] width 245 height 60
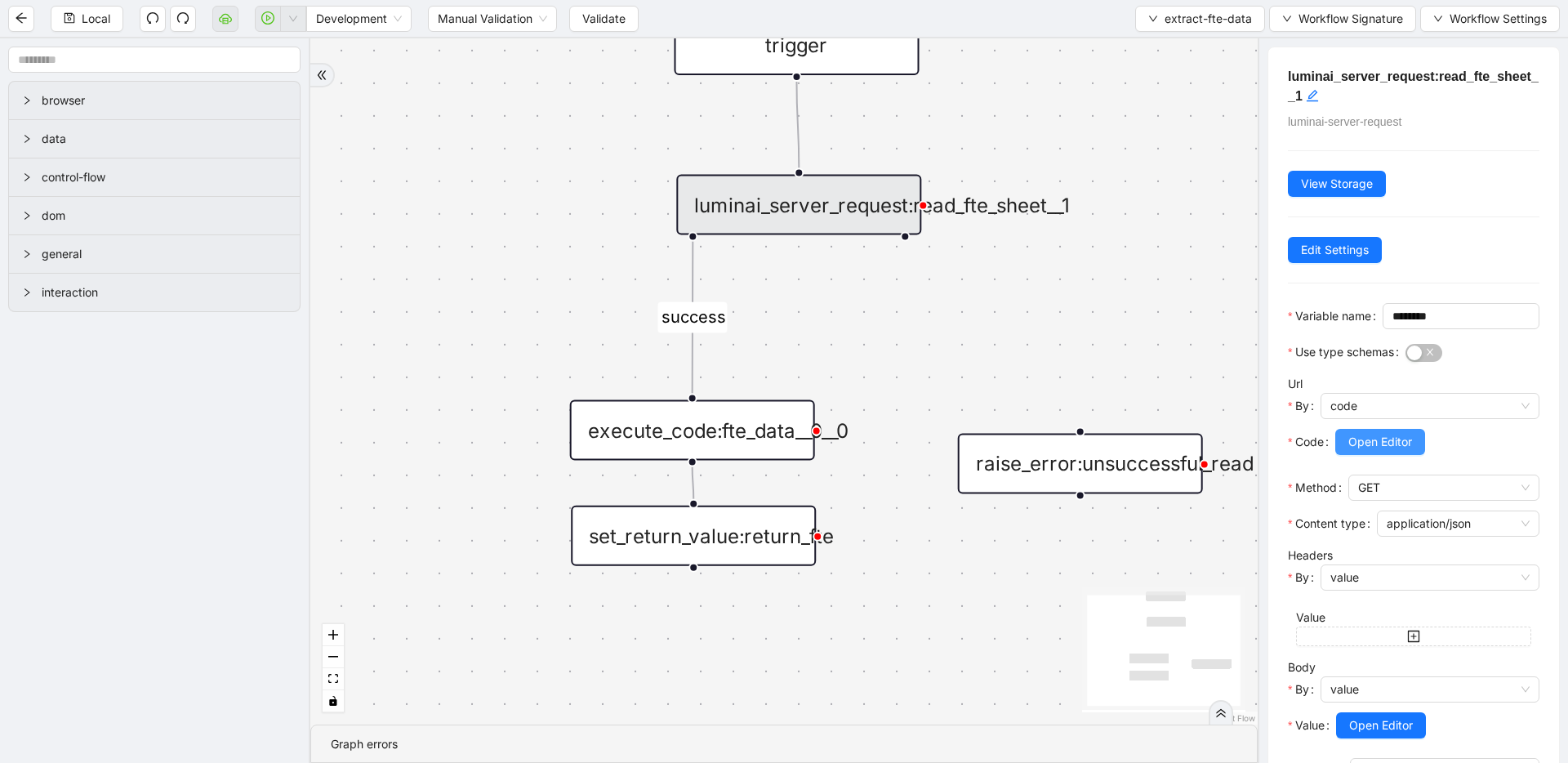
click at [1379, 451] on span "Open Editor" at bounding box center [1380, 442] width 64 height 18
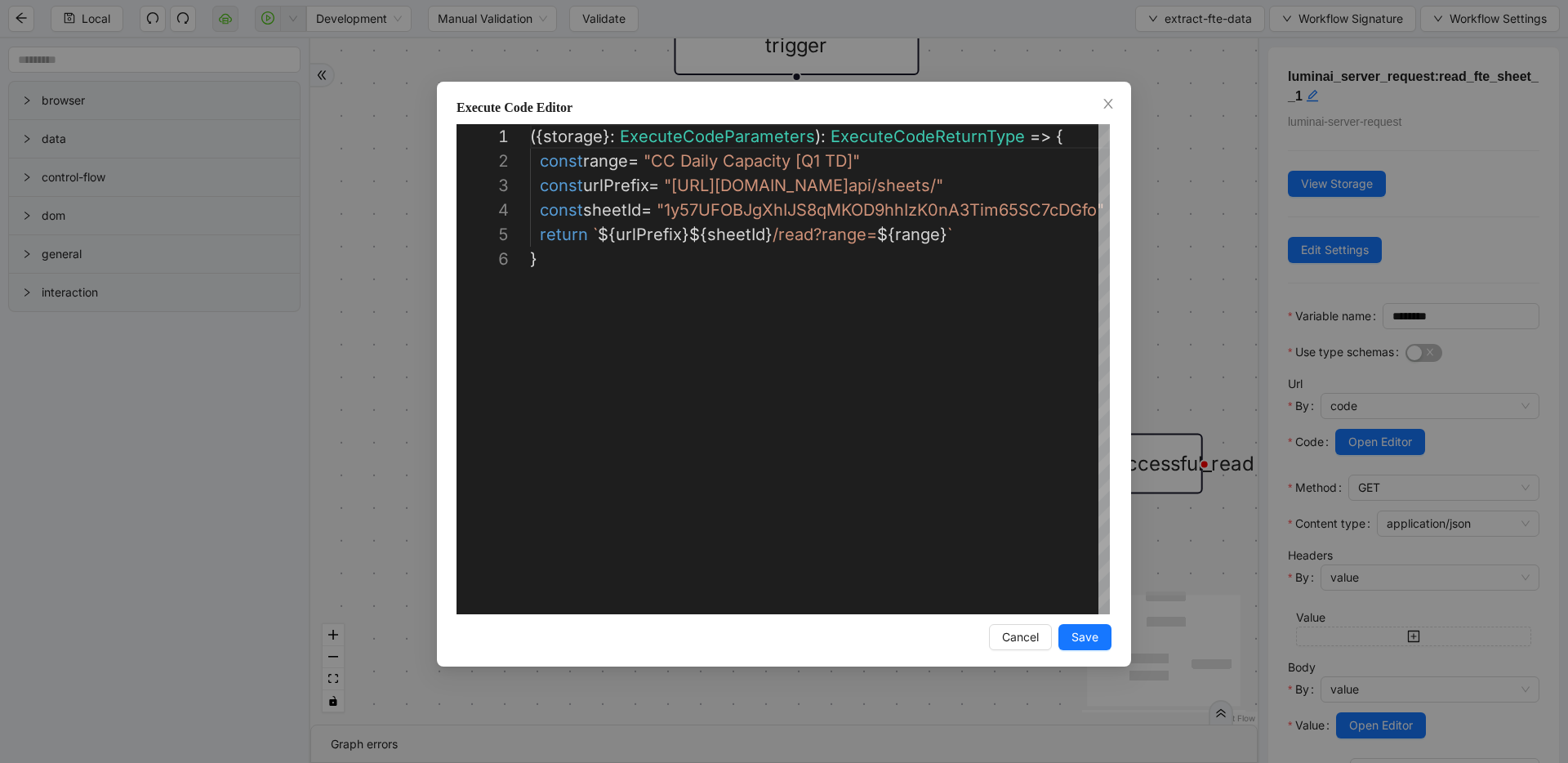
scroll to position [122, 0]
click at [1210, 232] on div "**********" at bounding box center [784, 381] width 1568 height 763
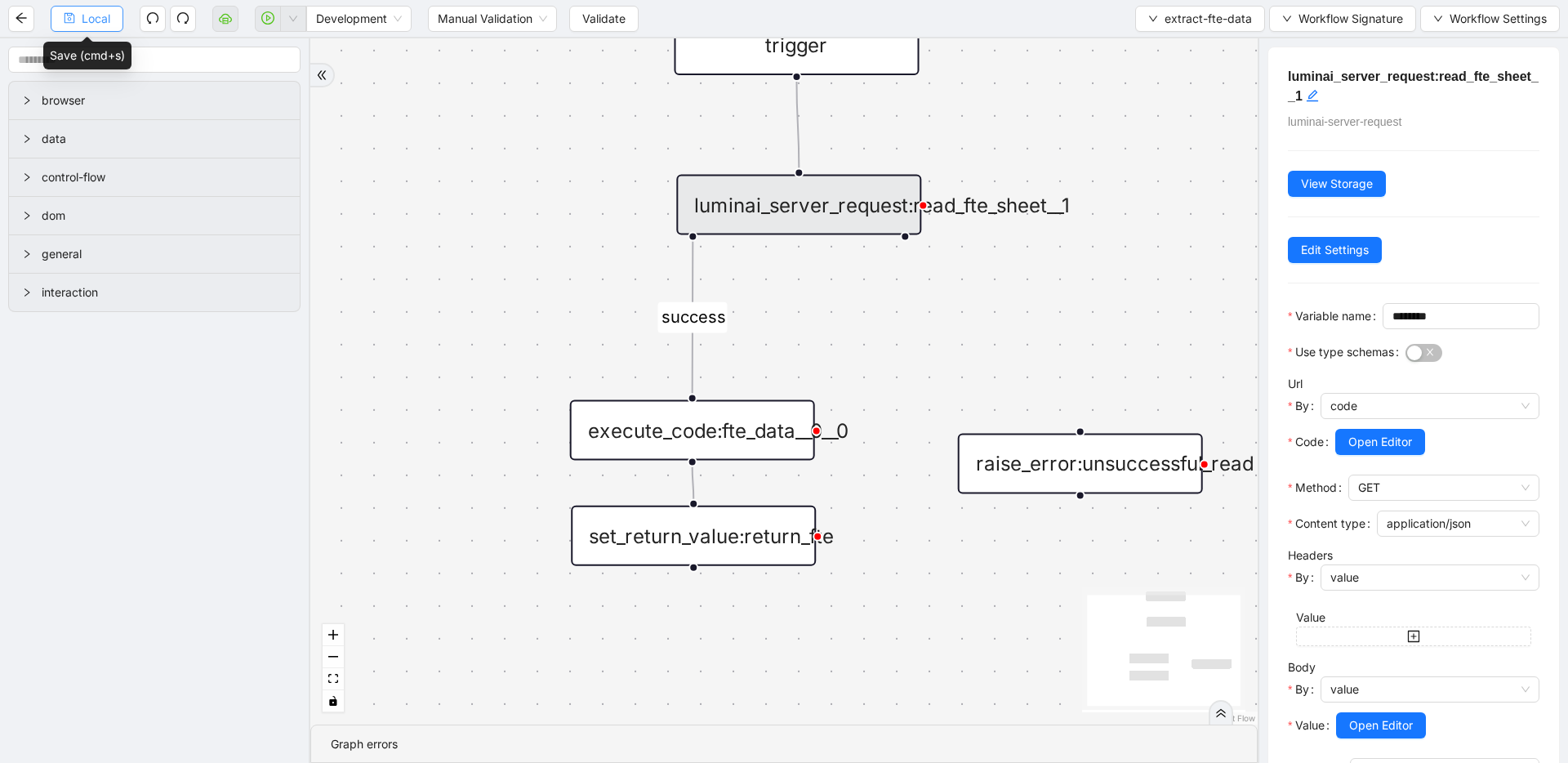
click at [96, 13] on span "Local" at bounding box center [96, 19] width 29 height 18
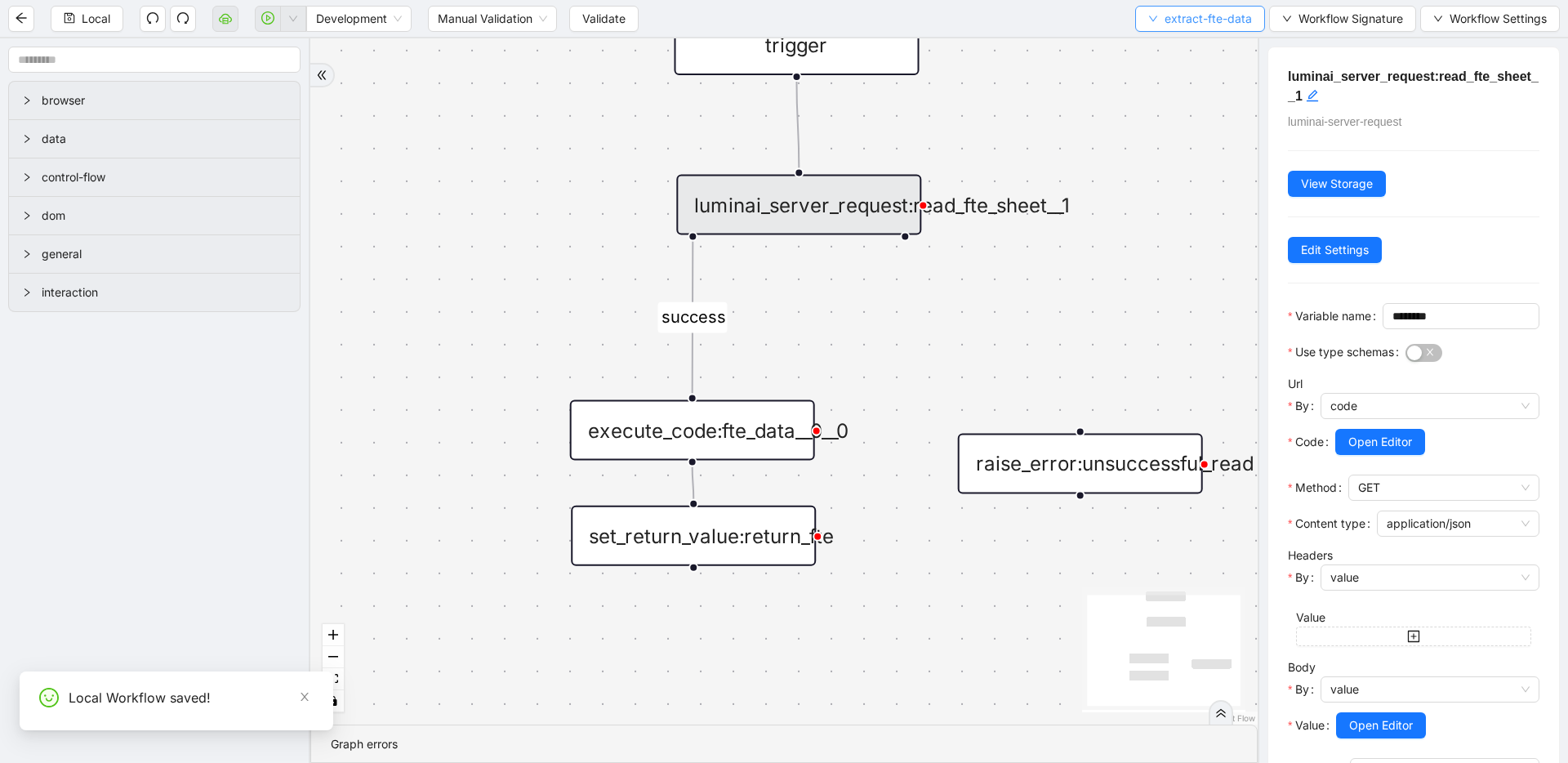
click at [1169, 18] on span "extract-fte-data" at bounding box center [1208, 19] width 88 height 18
click at [1167, 39] on li "Select" at bounding box center [1199, 50] width 123 height 26
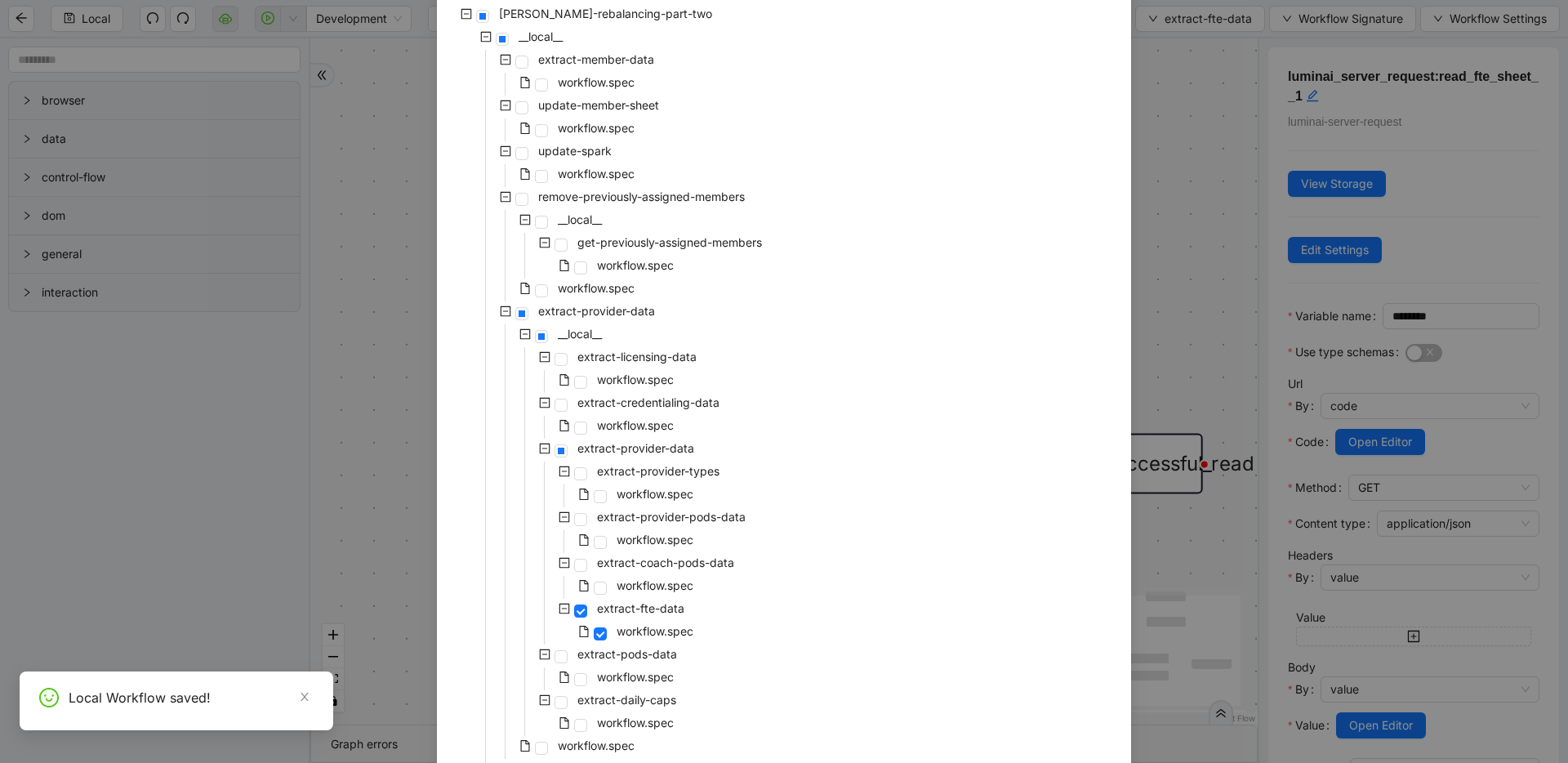
scroll to position [256, 0]
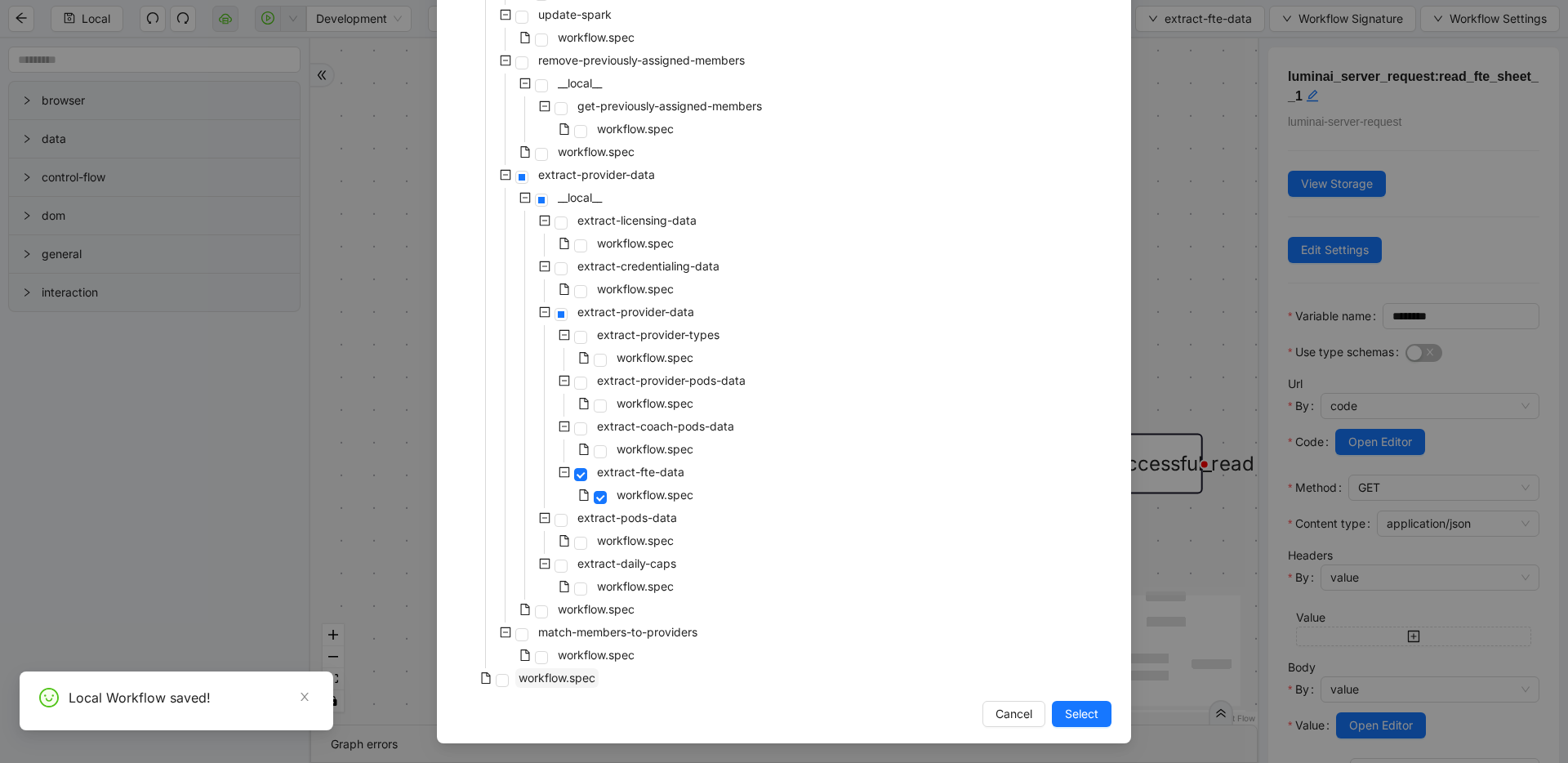
click at [530, 675] on span "workflow.spec" at bounding box center [557, 677] width 77 height 14
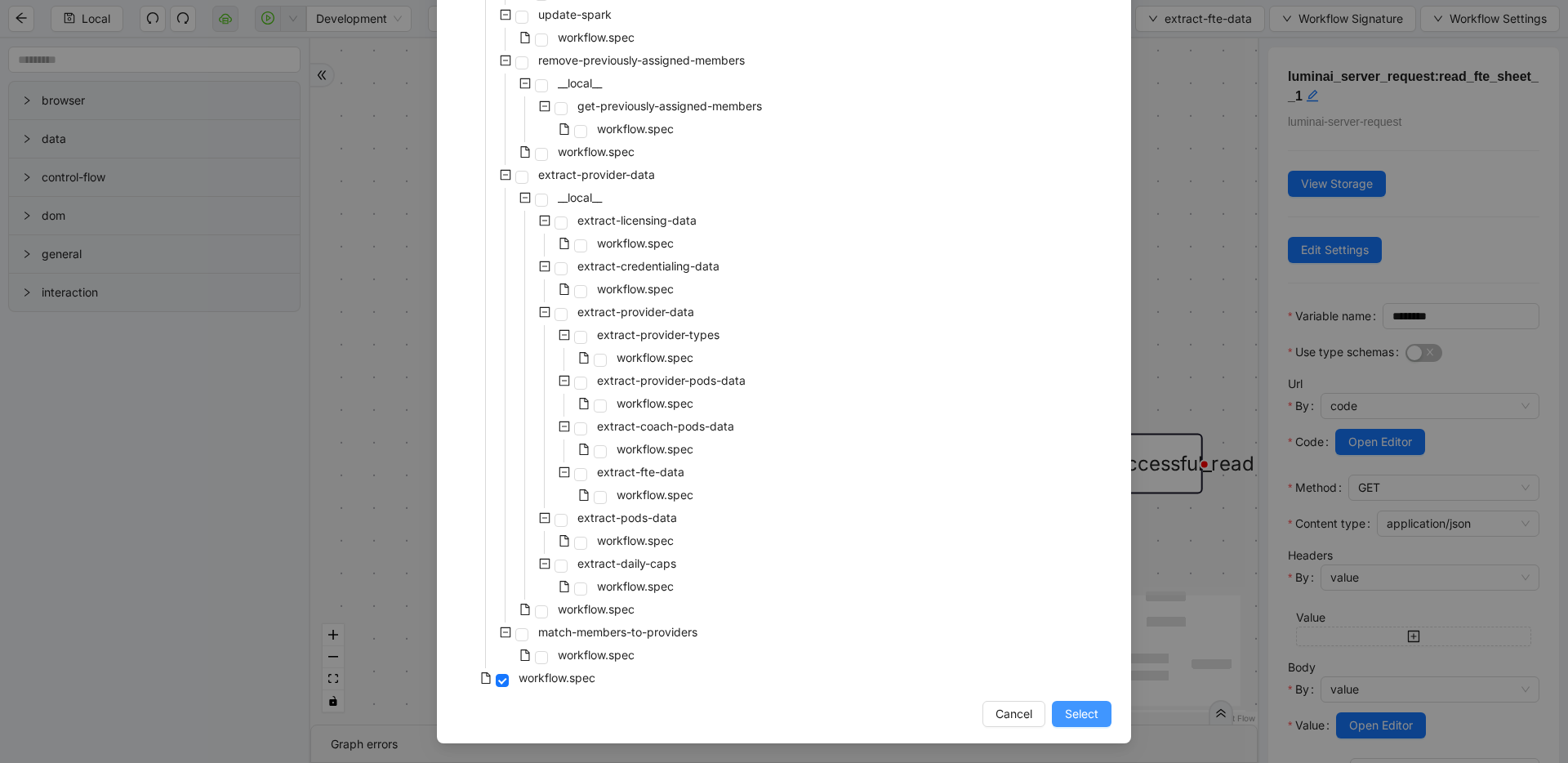
click at [1072, 716] on span "Select" at bounding box center [1082, 714] width 34 height 18
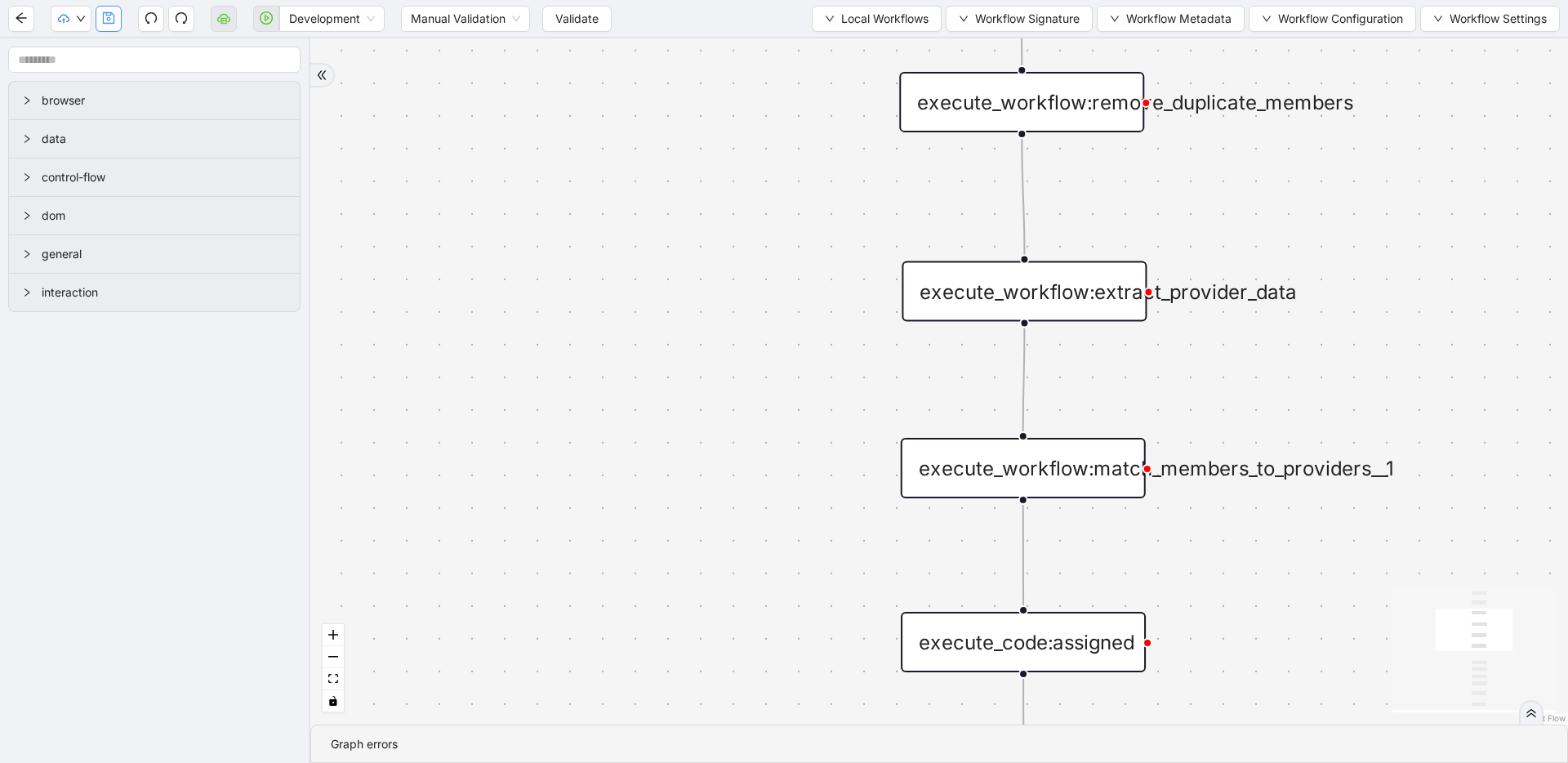
click at [112, 26] on button "button" at bounding box center [109, 19] width 26 height 26
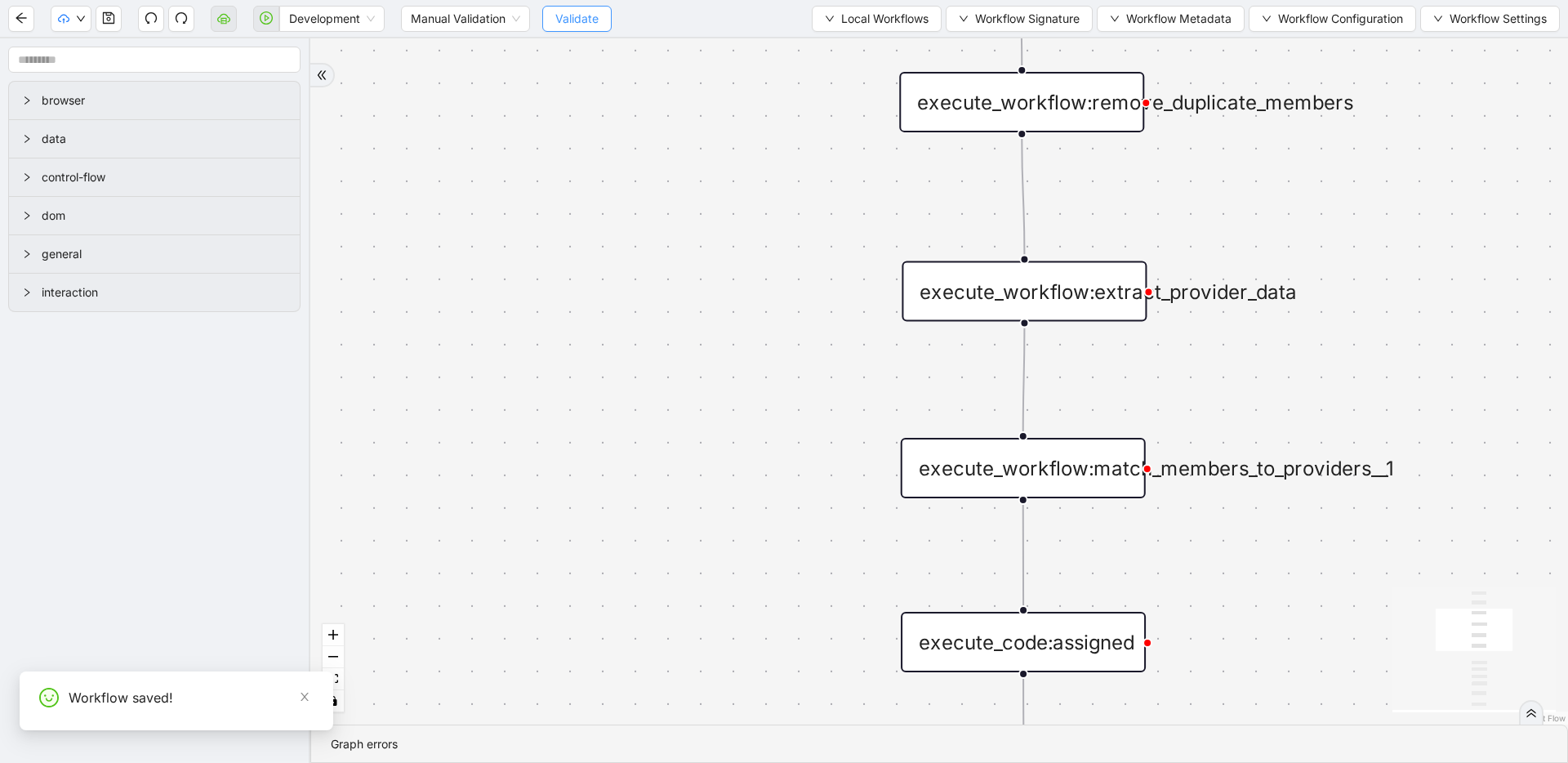
click at [591, 19] on span "Validate" at bounding box center [577, 19] width 43 height 18
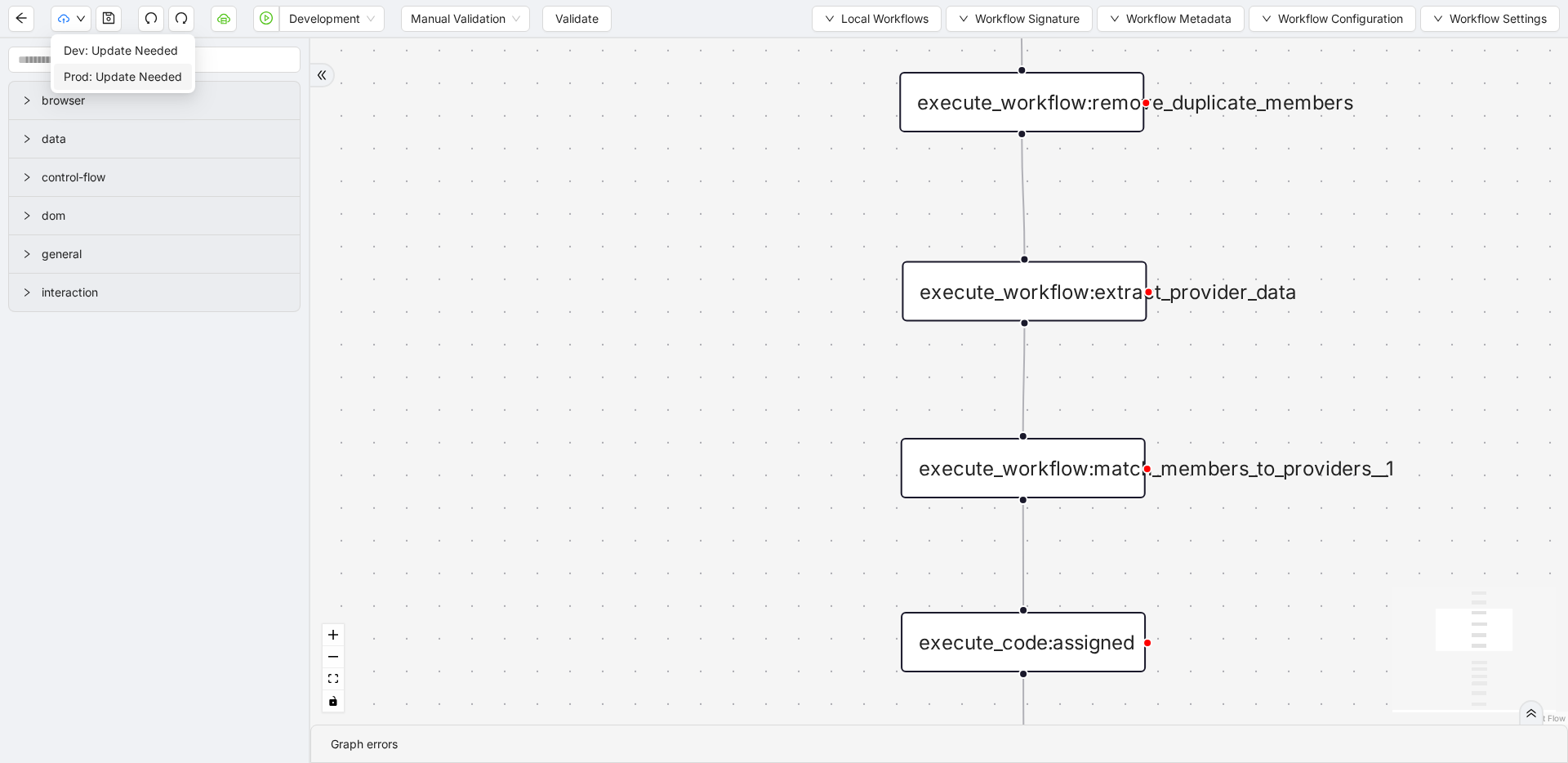
click at [85, 71] on span "Prod: Update Needed" at bounding box center [122, 77] width 118 height 18
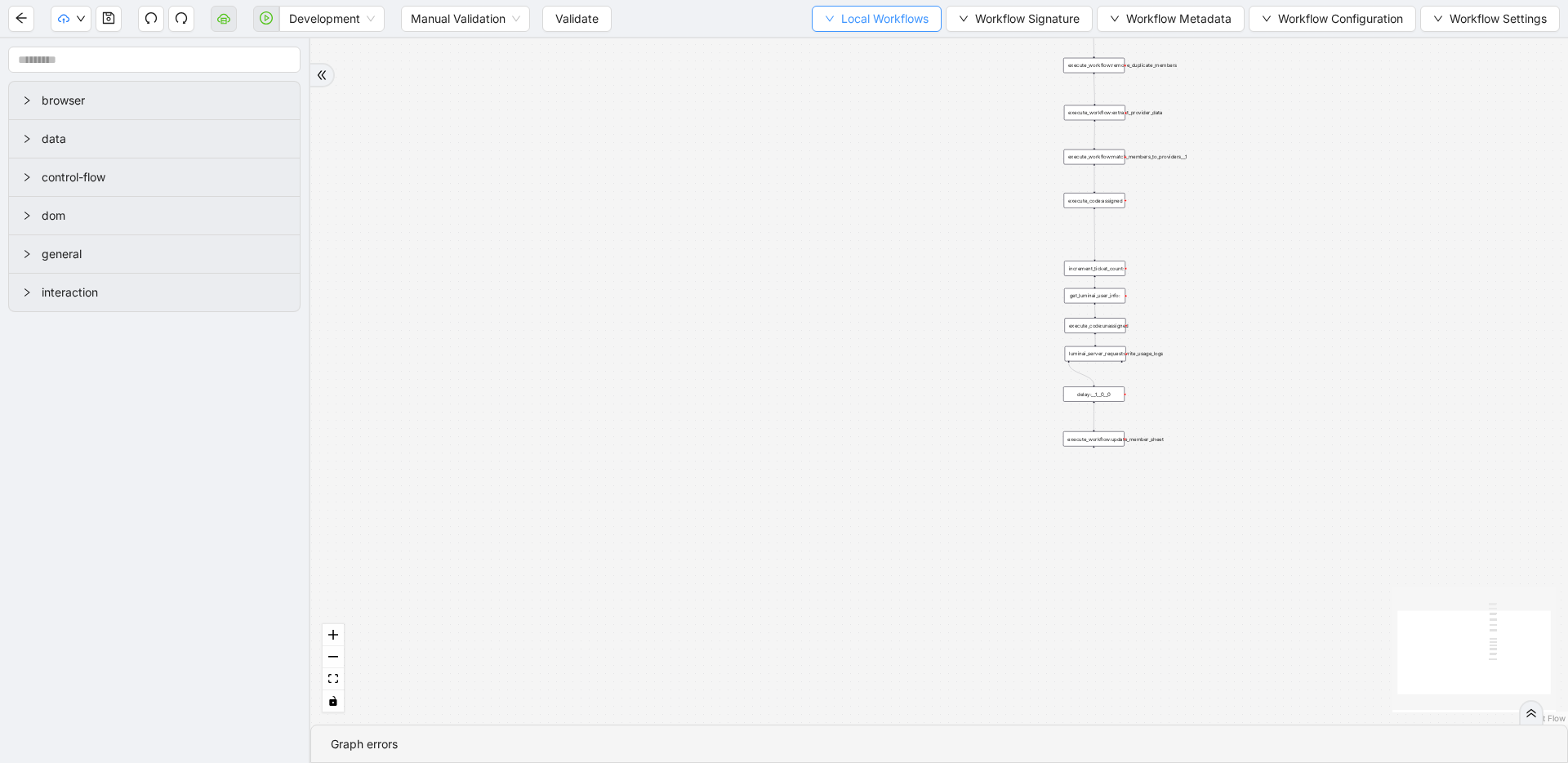
click at [842, 23] on span "Local Workflows" at bounding box center [885, 19] width 88 height 18
click at [846, 55] on span "Select" at bounding box center [869, 50] width 106 height 18
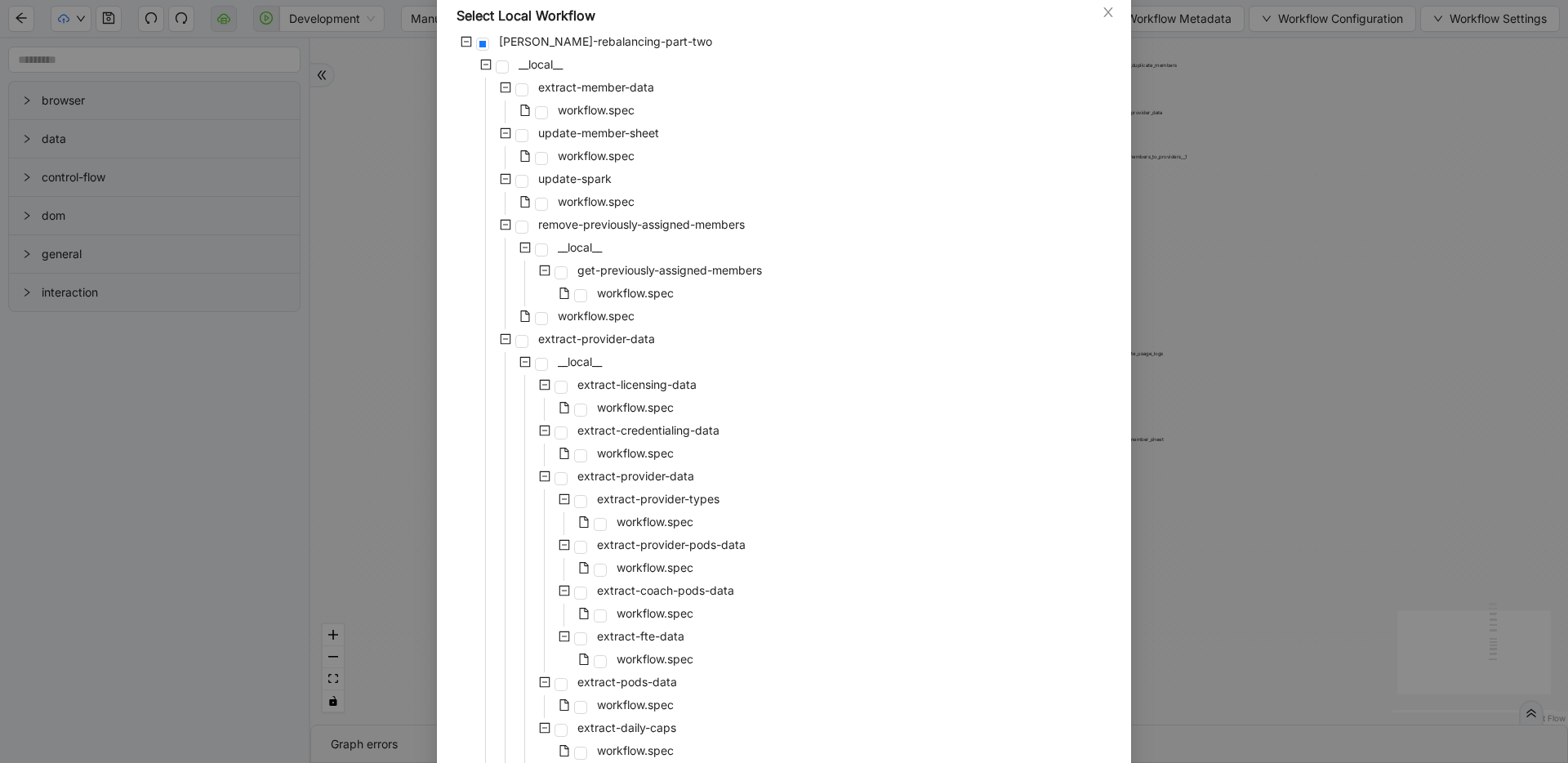
scroll to position [256, 0]
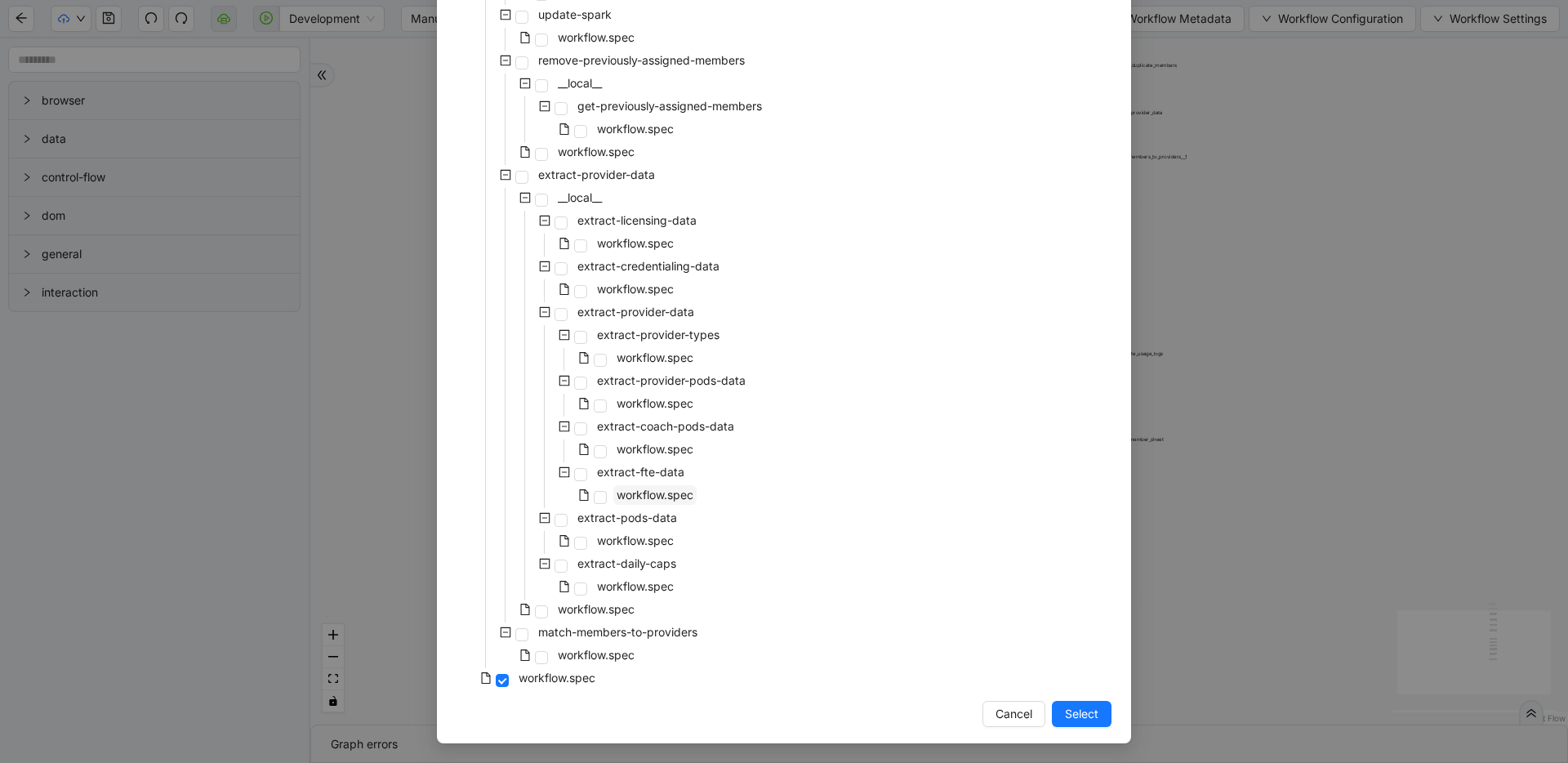
click at [623, 494] on span "workflow.spec" at bounding box center [655, 494] width 77 height 14
click at [1091, 721] on span "Select" at bounding box center [1082, 714] width 34 height 18
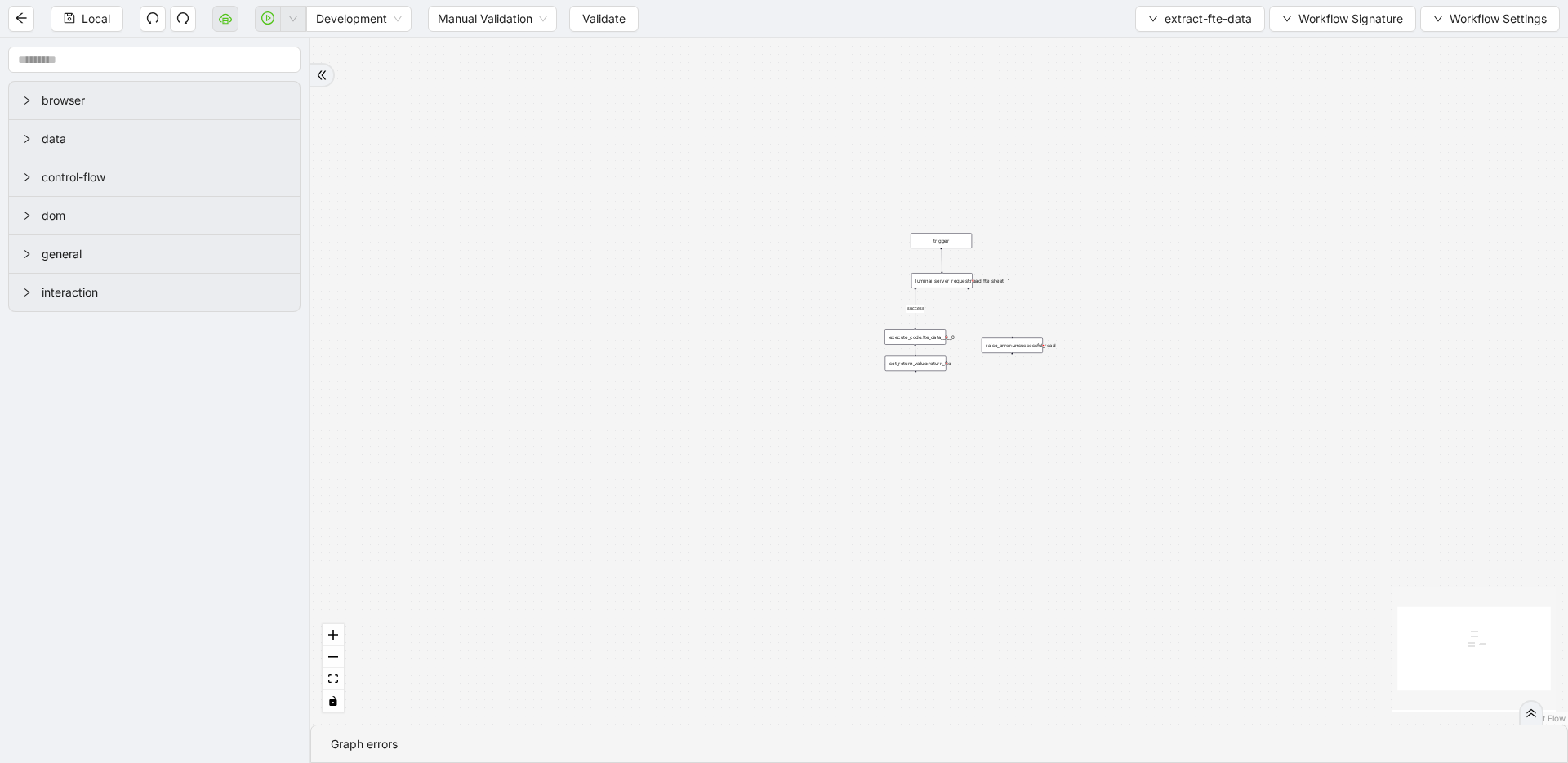
drag, startPoint x: 986, startPoint y: 231, endPoint x: 851, endPoint y: 459, distance: 265.0
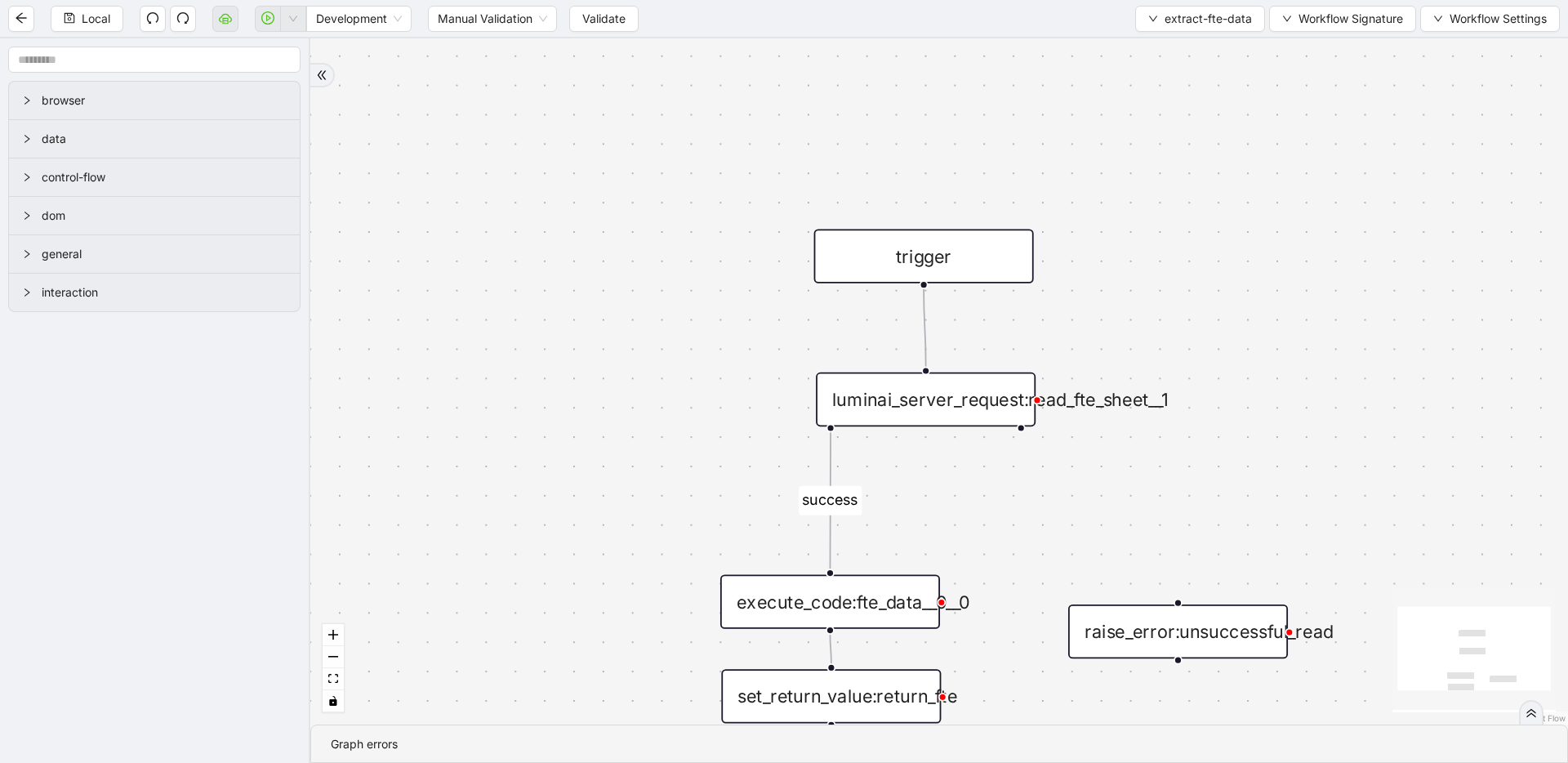
click at [931, 394] on div "luminai_server_request:read_fte_sheet__1" at bounding box center [926, 399] width 220 height 54
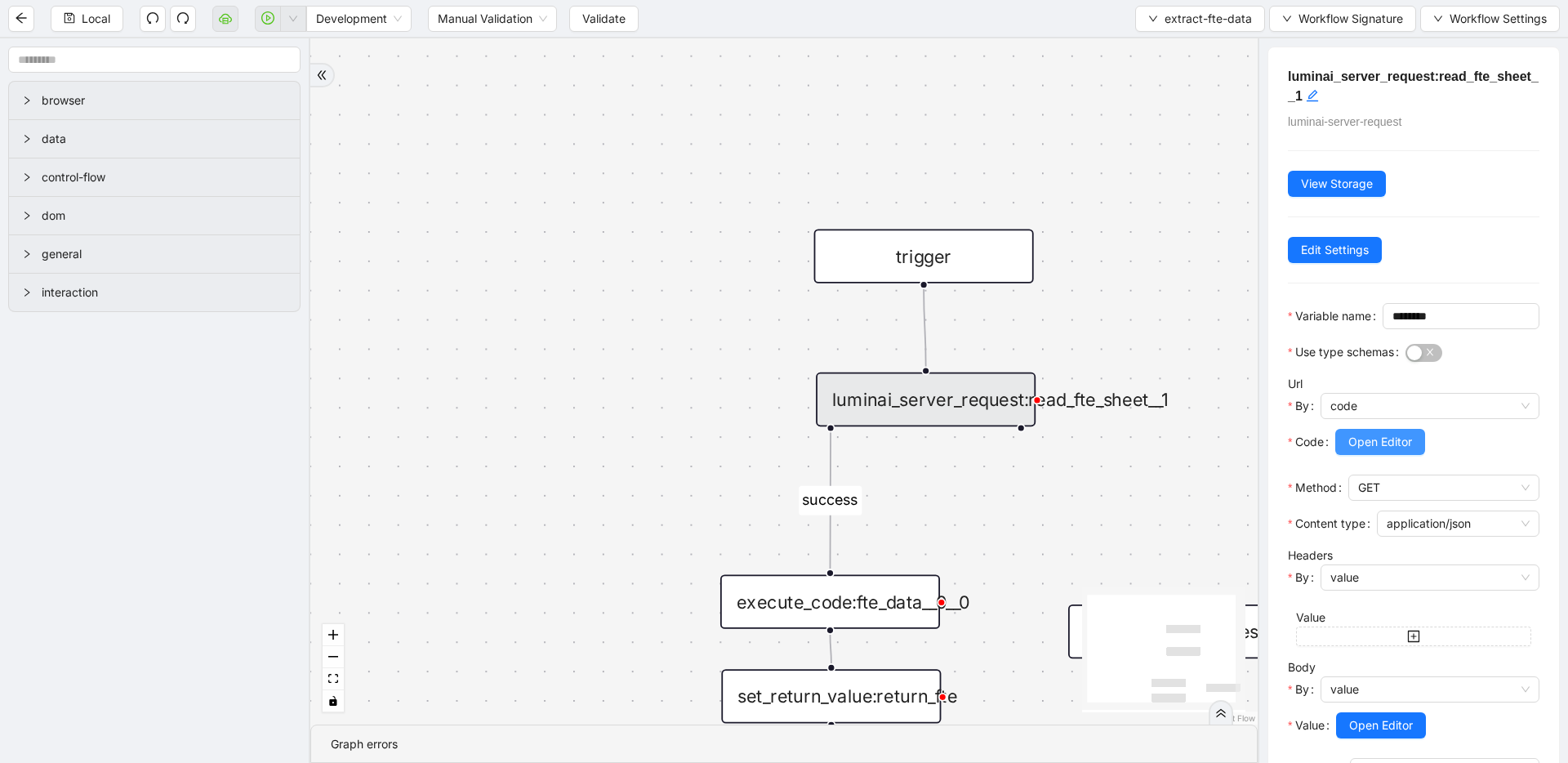
click at [1392, 451] on span "Open Editor" at bounding box center [1380, 442] width 64 height 18
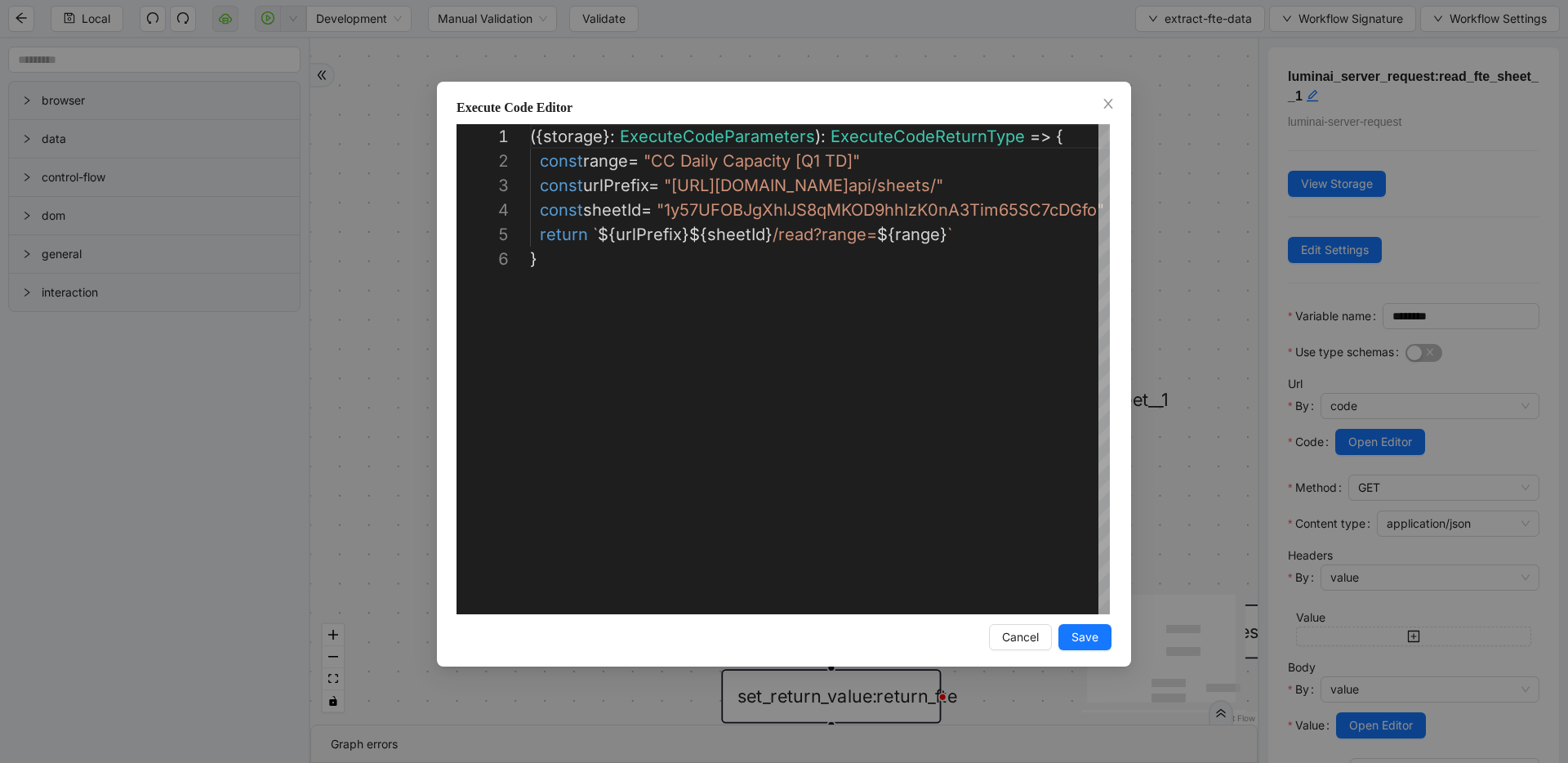
scroll to position [122, 0]
